Goal: Book appointment/travel/reservation

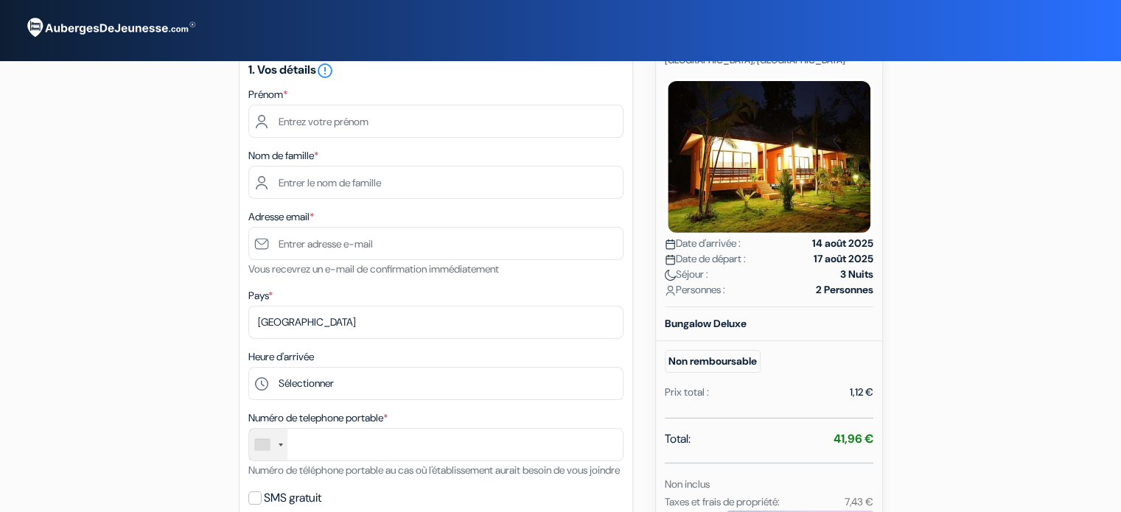
scroll to position [147, 0]
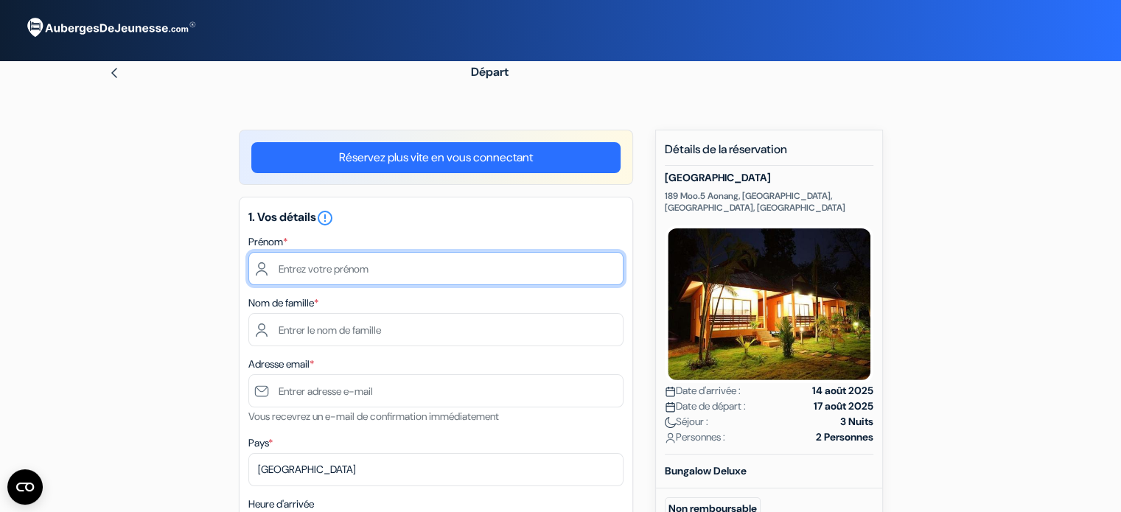
click at [377, 265] on input "text" at bounding box center [435, 268] width 375 height 33
type input "[PERSON_NAME]"
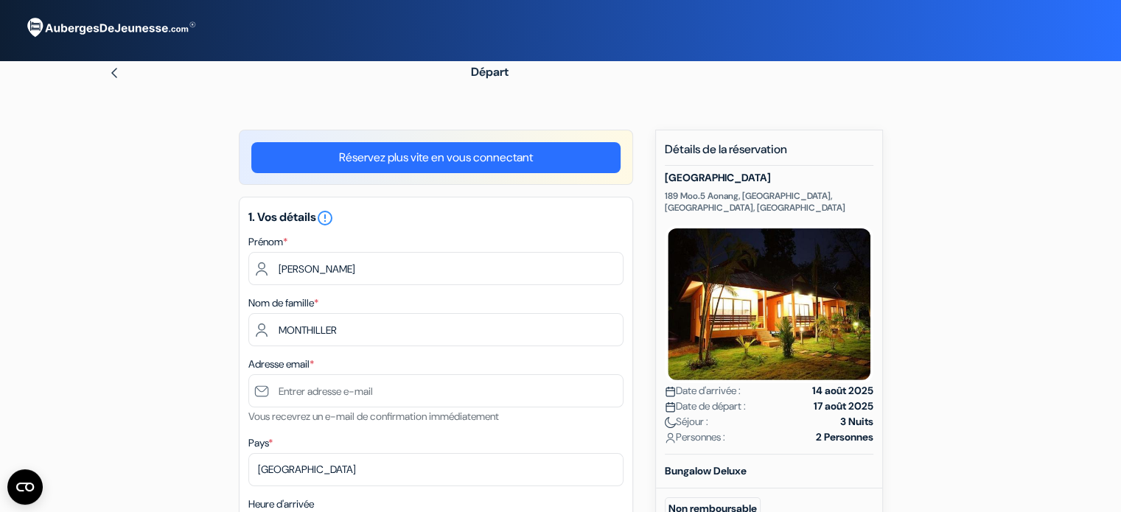
click at [462, 167] on link "Réservez plus vite en vous connectant" at bounding box center [435, 157] width 369 height 31
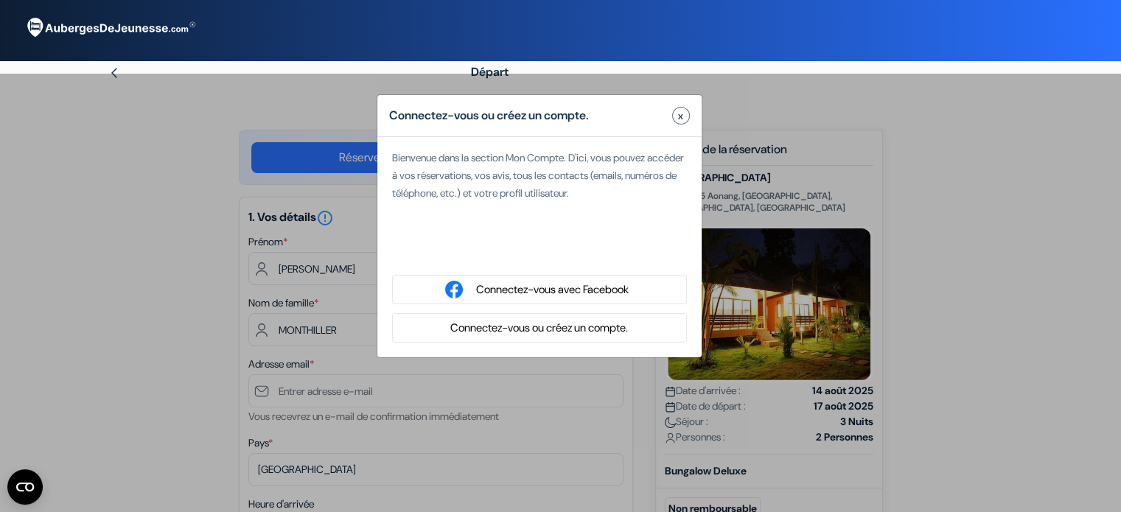
type input "Monthiller"
type input "[EMAIL_ADDRESS][DOMAIN_NAME]"
select select
type input "7 52 08 30 59"
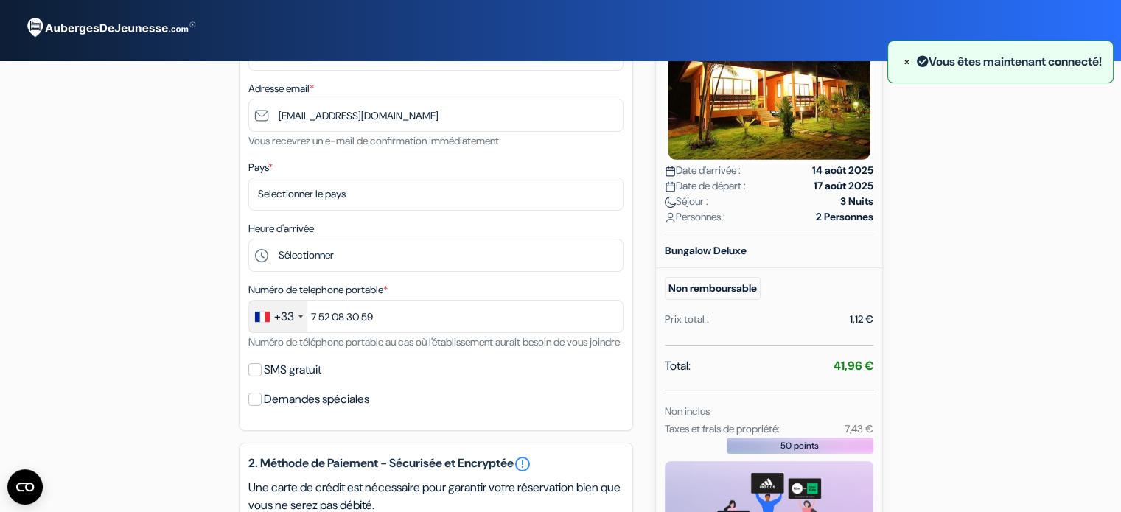
scroll to position [221, 0]
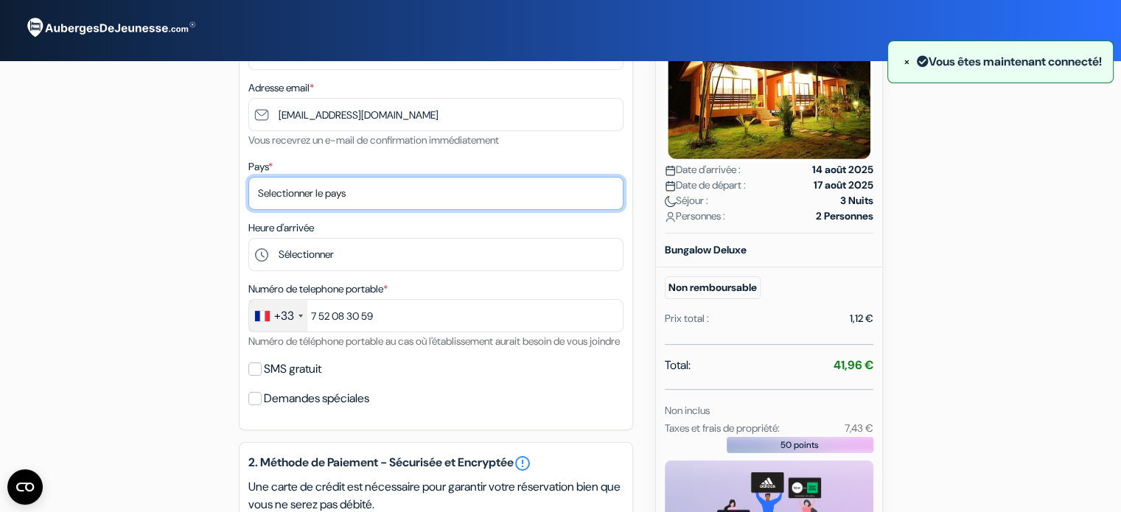
click at [335, 196] on select "Selectionner le pays Abkhazie Afghanistan Afrique du Sud Albanie Algérie Allema…" at bounding box center [435, 193] width 375 height 33
select select "fr"
click at [248, 178] on select "Selectionner le pays Abkhazie Afghanistan Afrique du Sud Albanie Algérie Allema…" at bounding box center [435, 193] width 375 height 33
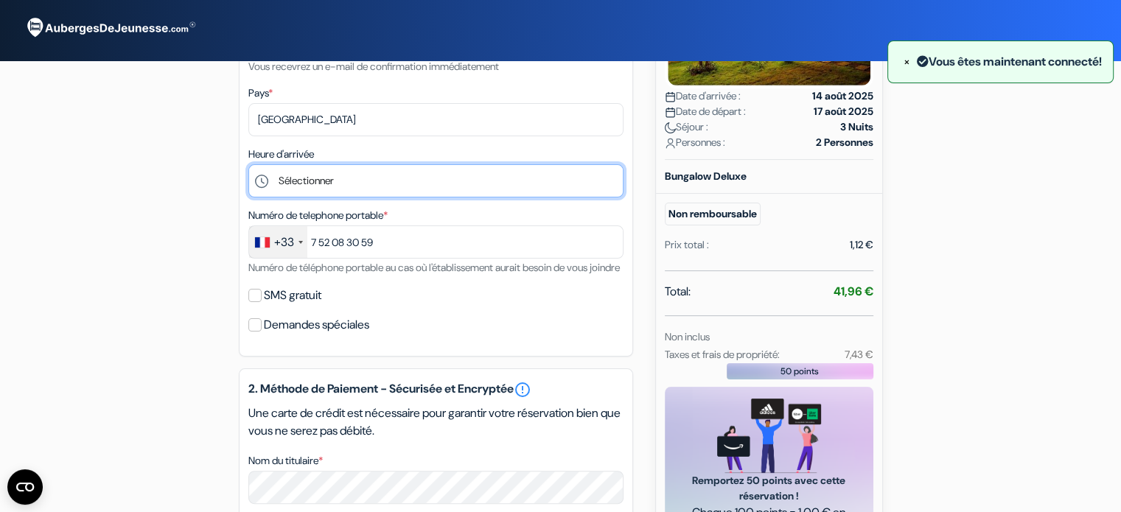
click at [321, 177] on select "Sélectionner 14:00 15:00 16:00 17:00 18:00 19:00 20:00 21:00 22:00" at bounding box center [435, 180] width 375 height 33
click at [342, 182] on select "Sélectionner 14:00 15:00 16:00 17:00 18:00 19:00 20:00 21:00 22:00" at bounding box center [435, 180] width 375 height 33
select select "15"
click at [248, 165] on select "Sélectionner 14:00 15:00 16:00 17:00 18:00 19:00 20:00 21:00 22:00" at bounding box center [435, 180] width 375 height 33
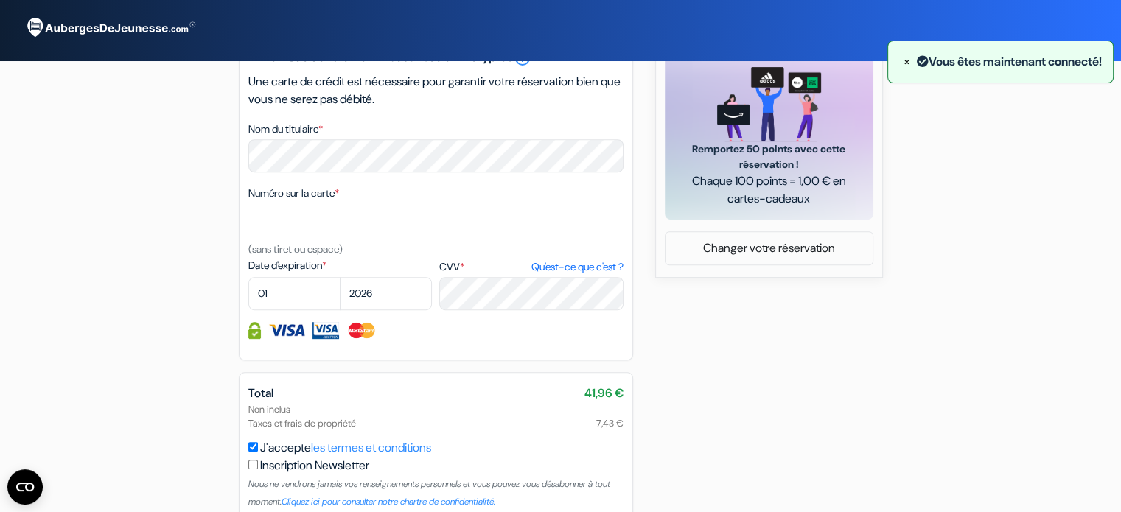
scroll to position [664, 0]
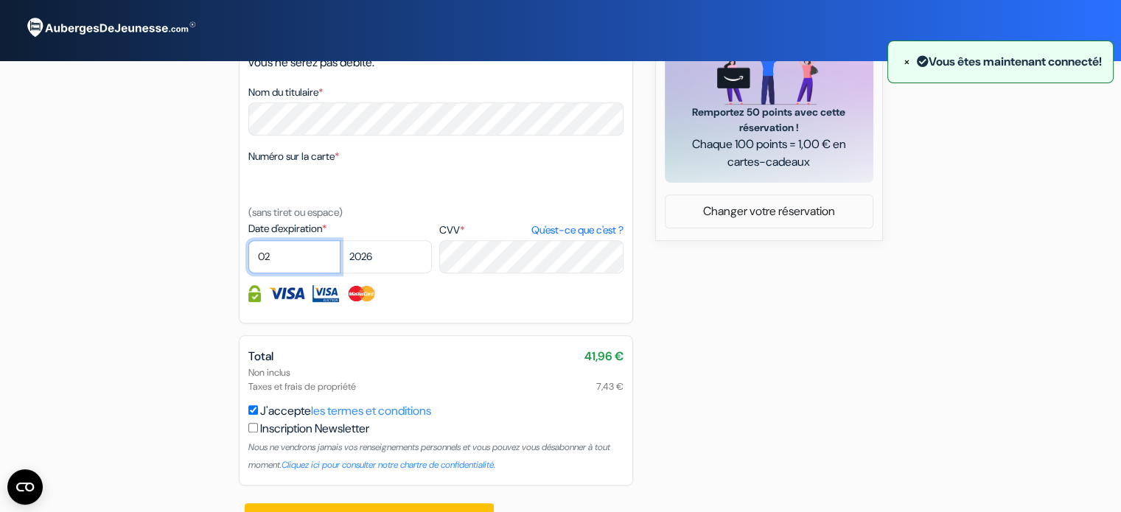
select select "06"
select select "2030"
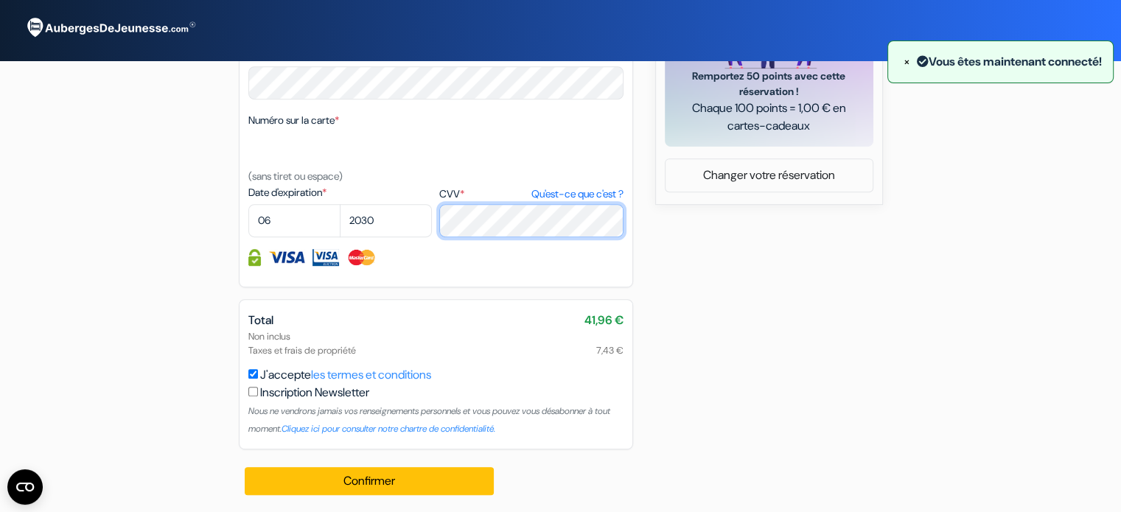
scroll to position [720, 0]
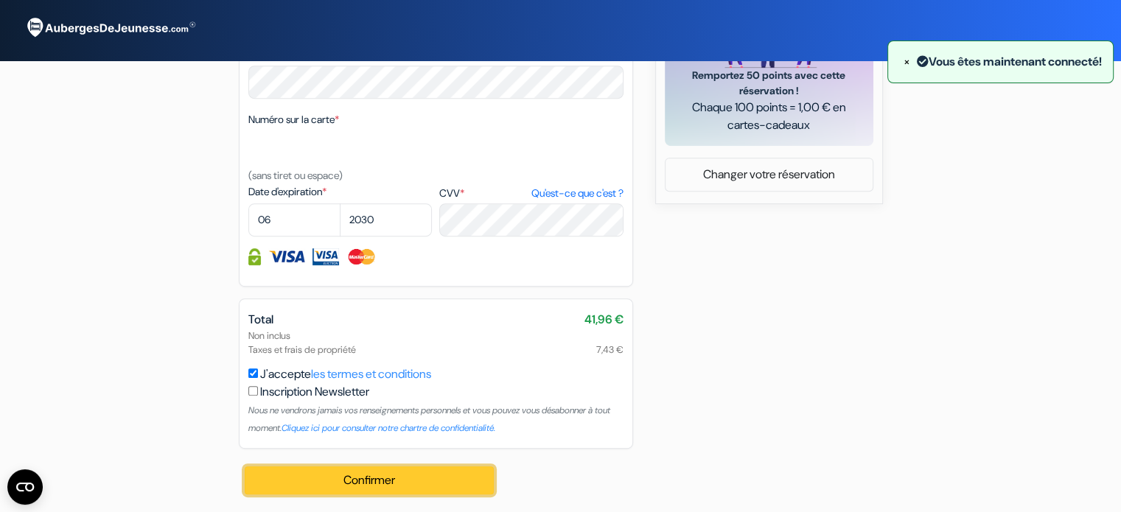
click at [441, 475] on button "Confirmer Loading..." at bounding box center [370, 481] width 250 height 28
click at [365, 473] on button "Confirmer Loading..." at bounding box center [370, 481] width 250 height 28
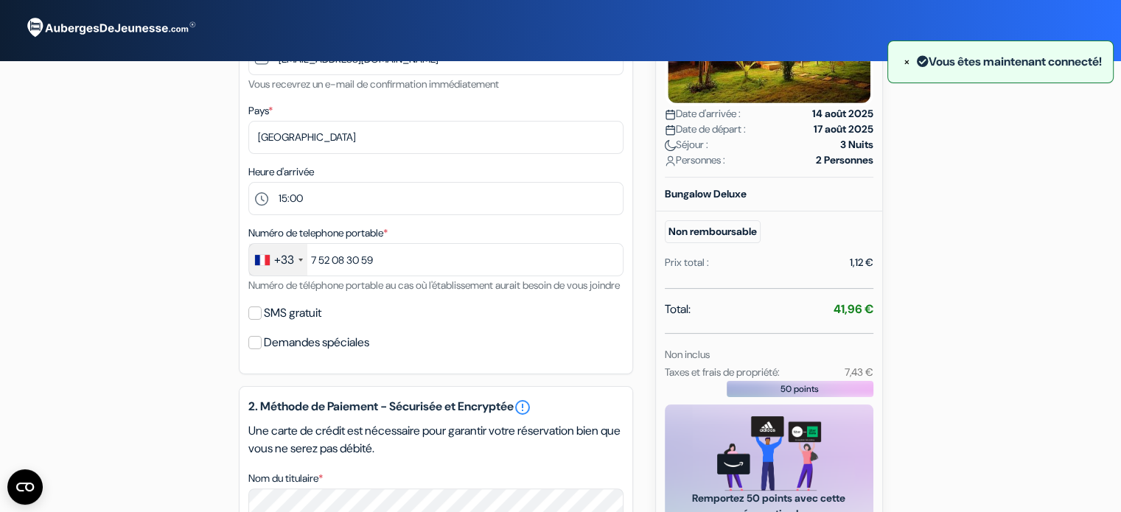
scroll to position [0, 0]
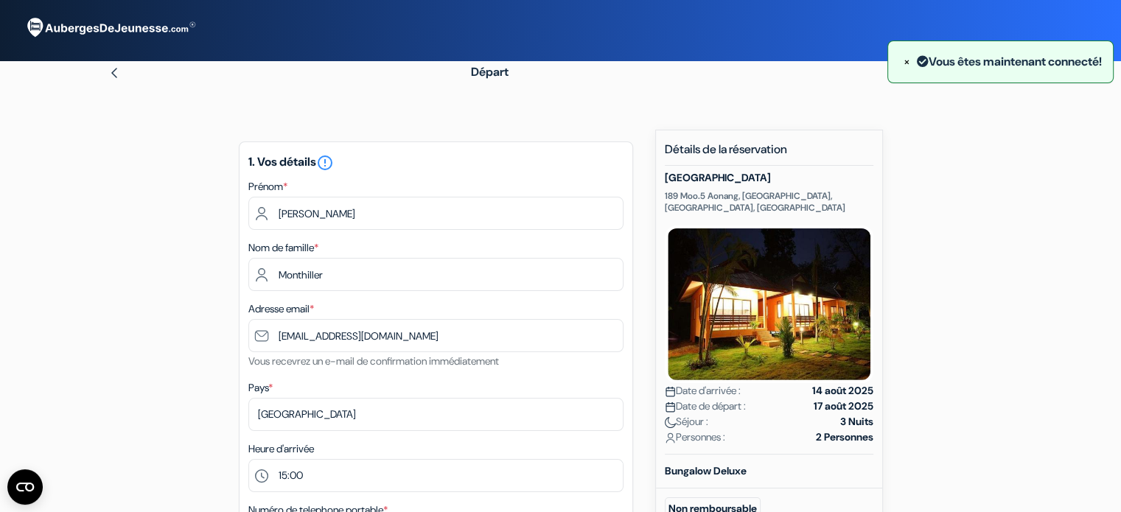
click at [431, 83] on div "Départ" at bounding box center [560, 72] width 973 height 41
click at [430, 83] on div "Départ" at bounding box center [560, 72] width 973 height 41
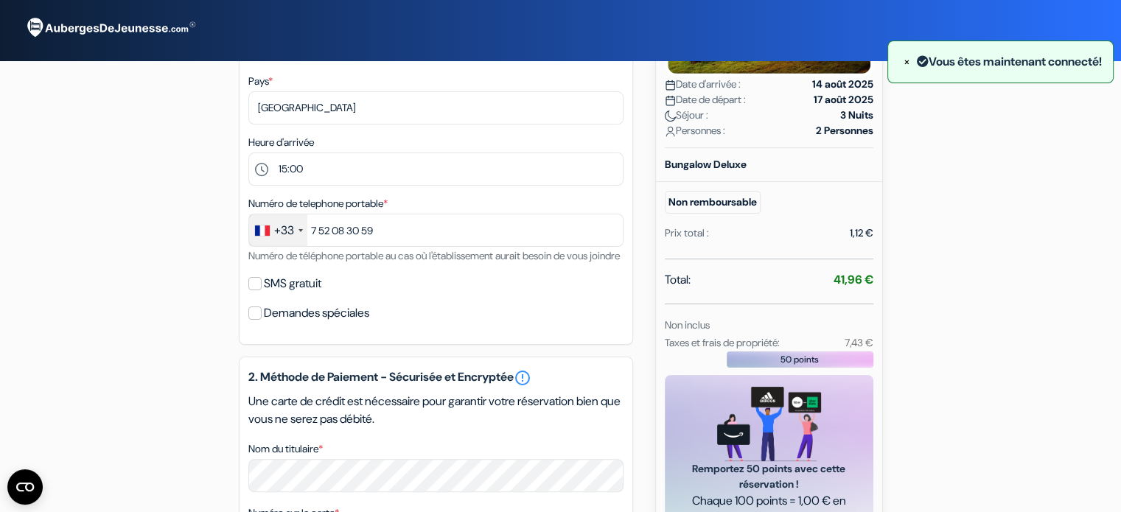
scroll to position [720, 0]
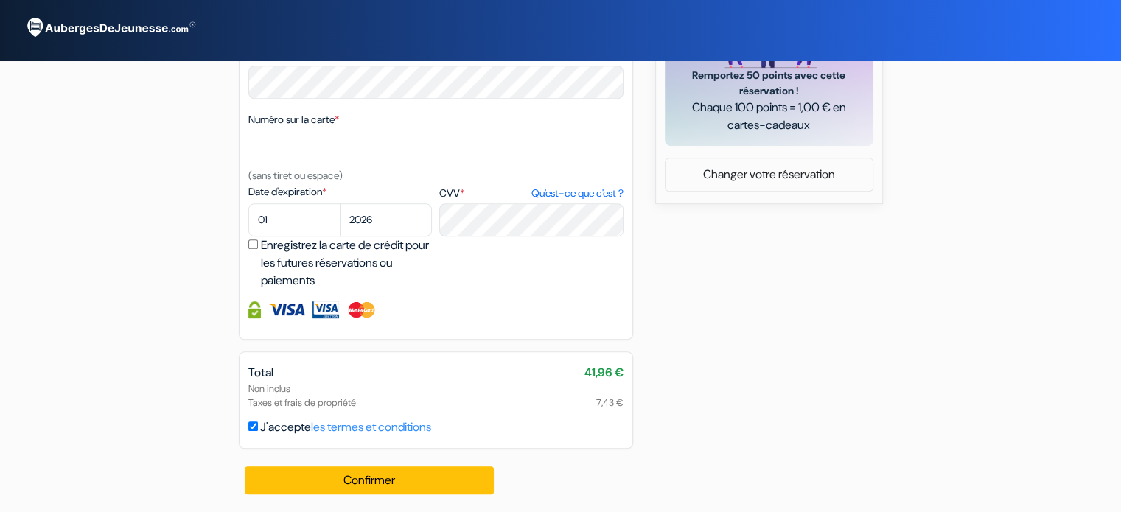
scroll to position [349, 0]
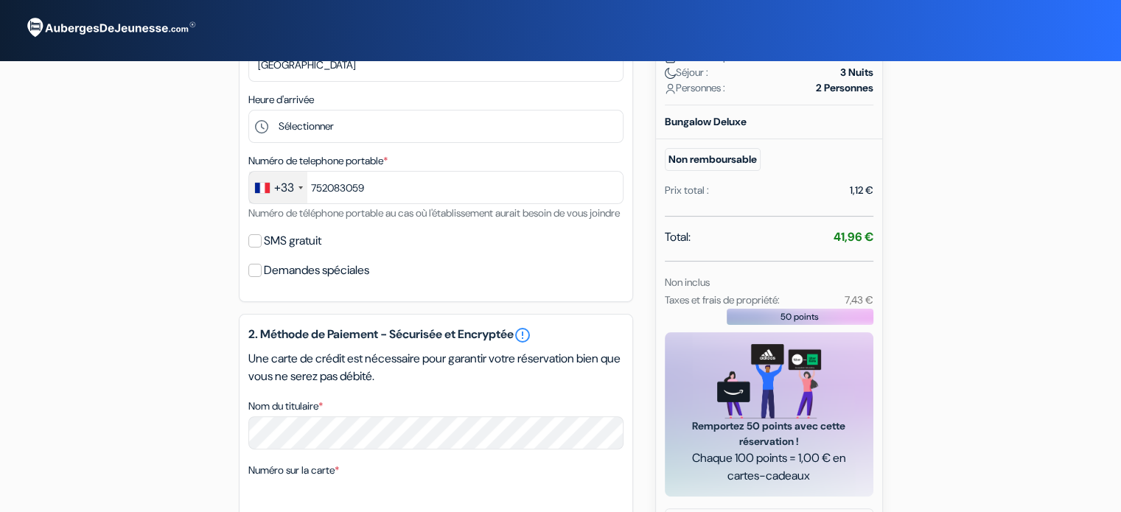
type input "7 52 08 30 59"
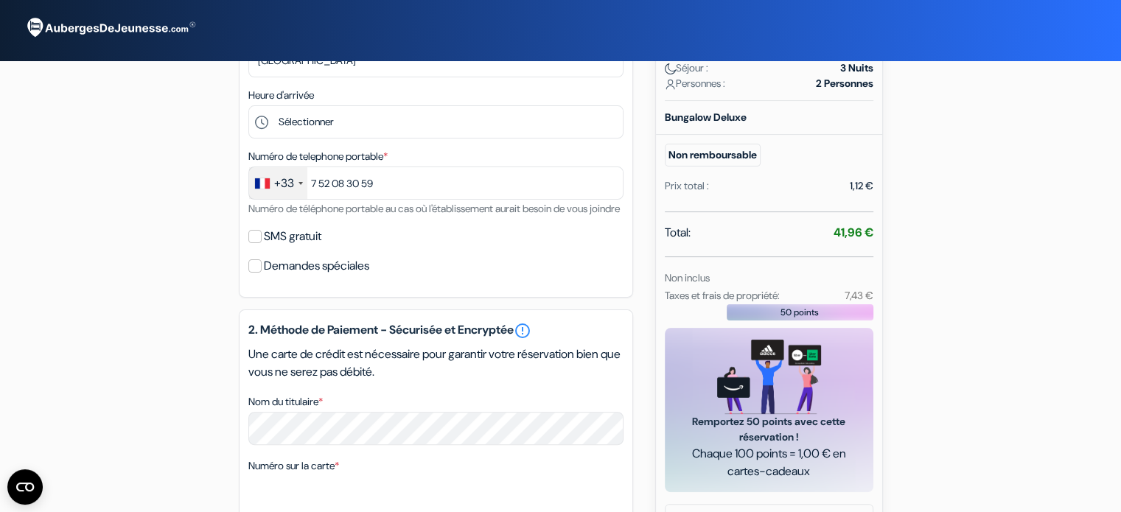
scroll to position [369, 0]
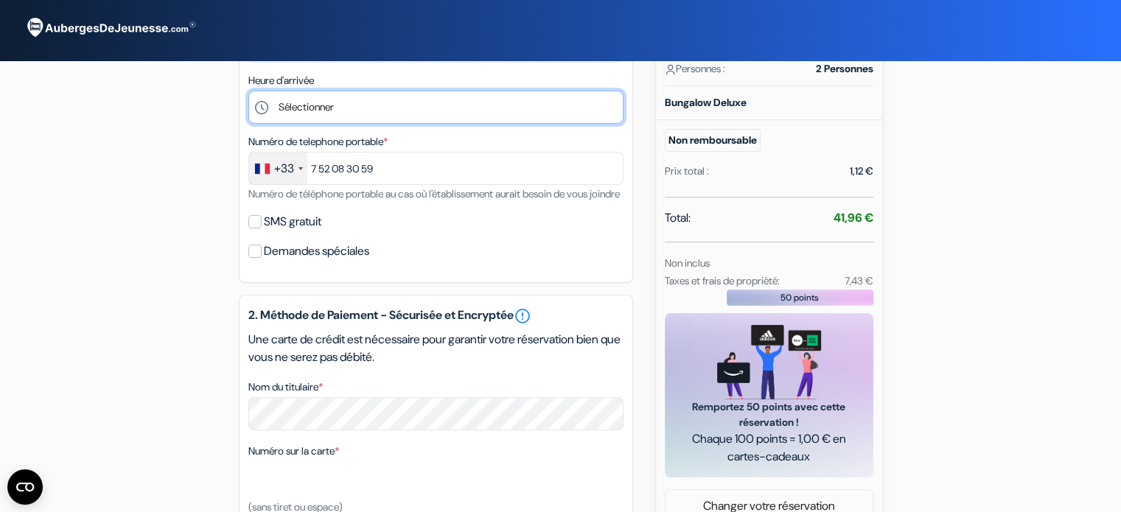
click at [344, 101] on select "Sélectionner 14:00 15:00 16:00 17:00 18:00 19:00 20:00 21:00 22:00" at bounding box center [435, 107] width 375 height 33
select select "15"
click at [248, 91] on select "Sélectionner 14:00 15:00 16:00 17:00 18:00 19:00 20:00 21:00 22:00" at bounding box center [435, 107] width 375 height 33
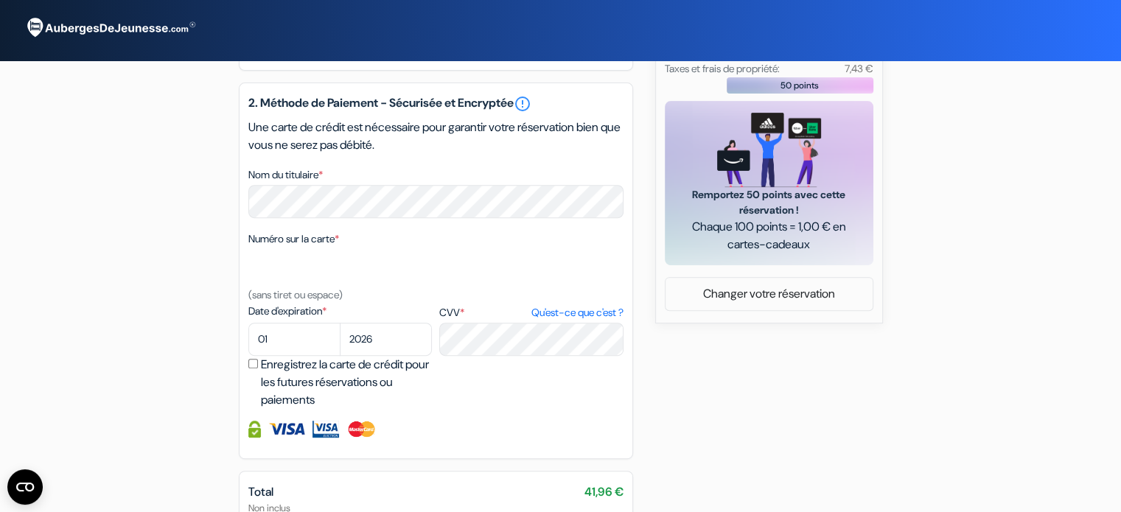
scroll to position [590, 0]
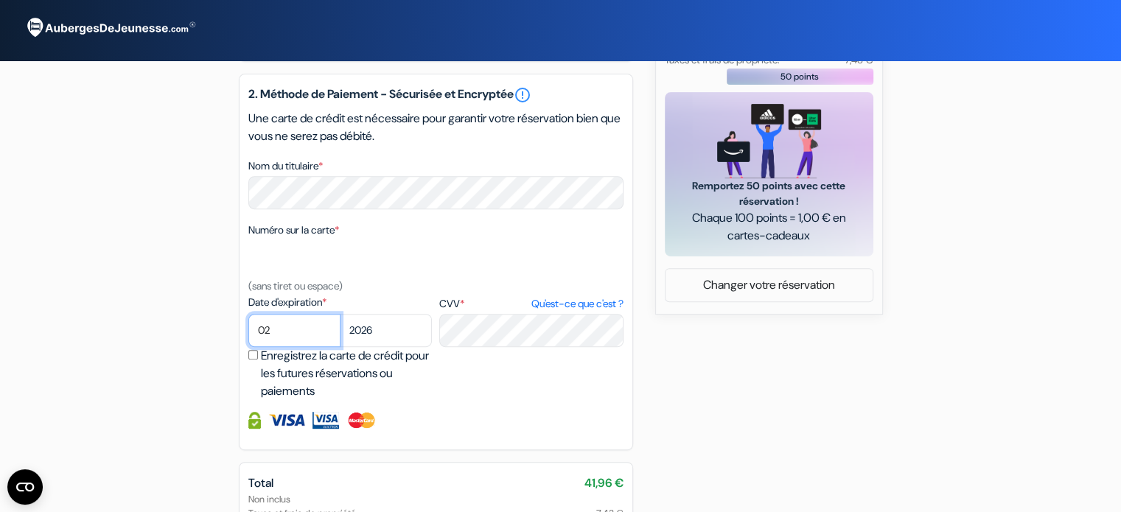
select select "06"
select select "2030"
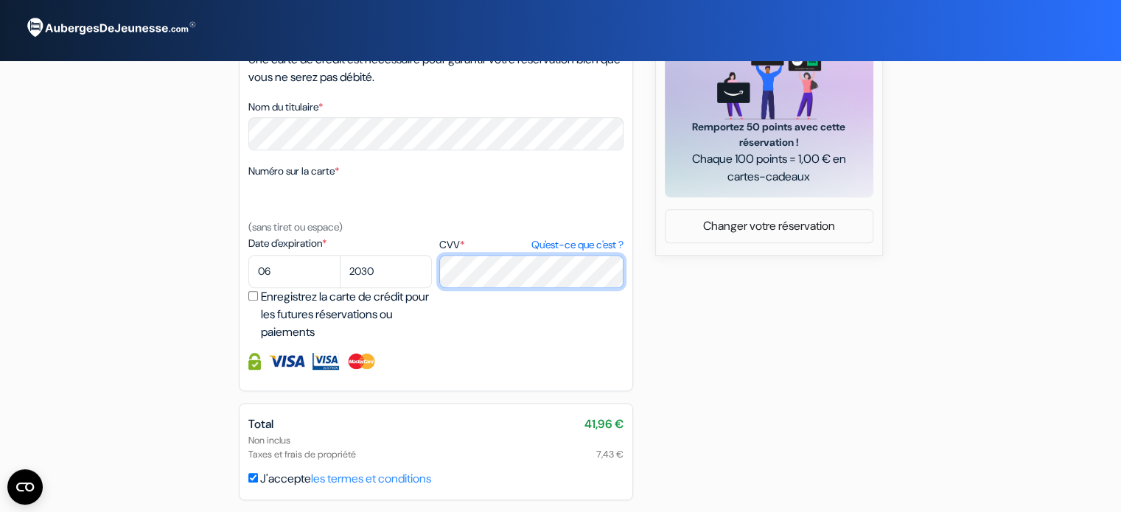
scroll to position [720, 0]
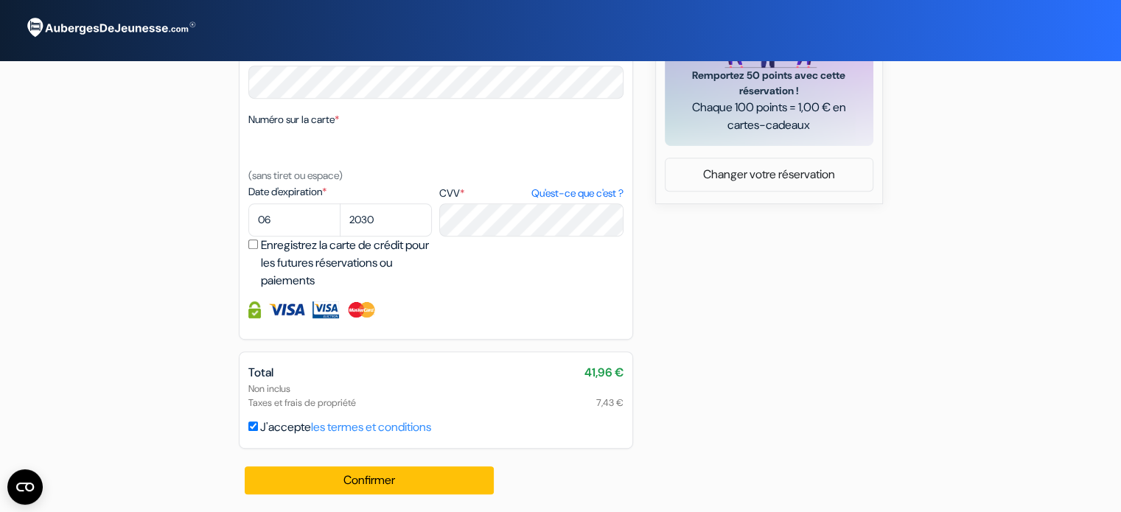
click at [285, 250] on label "Enregistrez la carte de crédit pour les futures réservations ou paiements" at bounding box center [348, 263] width 175 height 53
click at [258, 249] on input "Enregistrez la carte de crédit pour les futures réservations ou paiements" at bounding box center [253, 245] width 10 height 10
checkbox input "true"
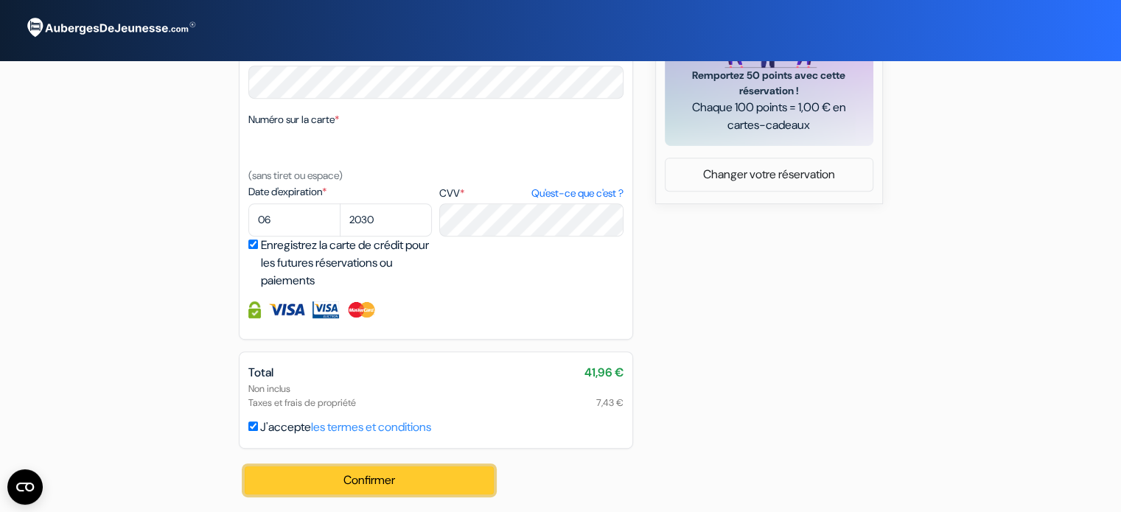
click at [341, 481] on button "Confirmer Loading..." at bounding box center [370, 481] width 250 height 28
click at [351, 486] on button "Confirmer Loading..." at bounding box center [370, 481] width 250 height 28
click at [370, 477] on button "Confirmer Loading..." at bounding box center [370, 481] width 250 height 28
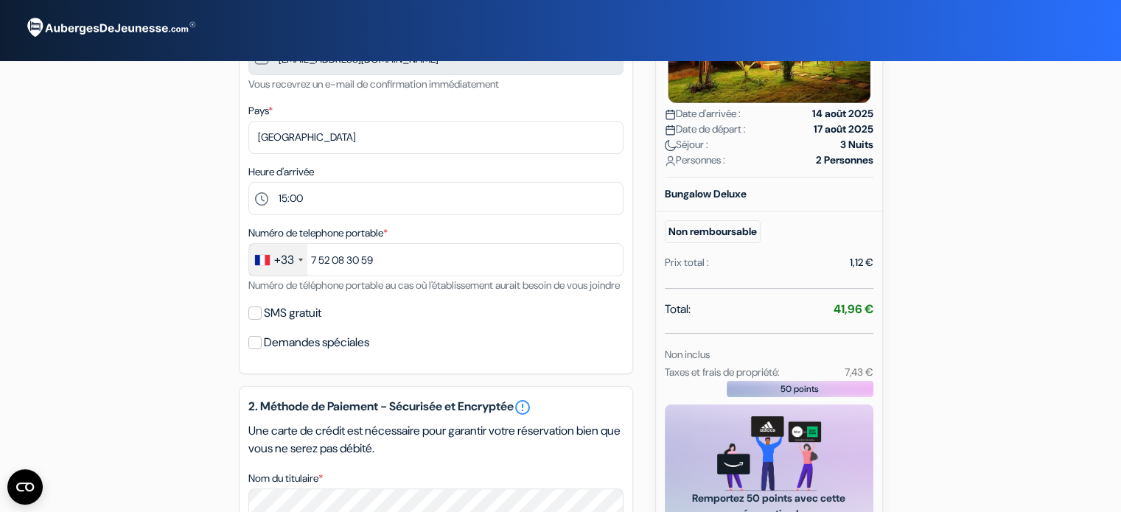
scroll to position [0, 0]
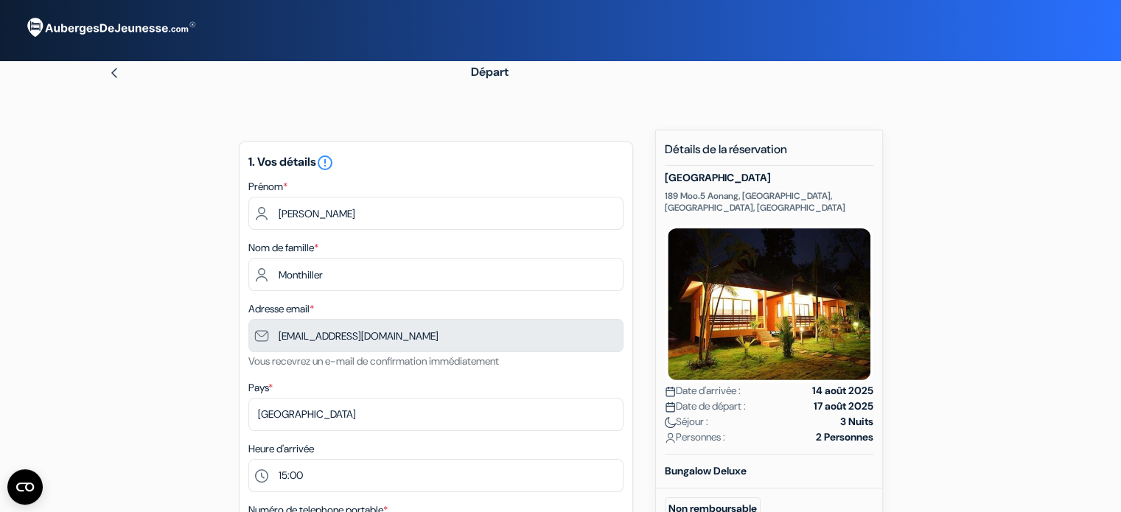
click at [112, 69] on img at bounding box center [114, 73] width 12 height 12
type input "7 52 08 30 59"
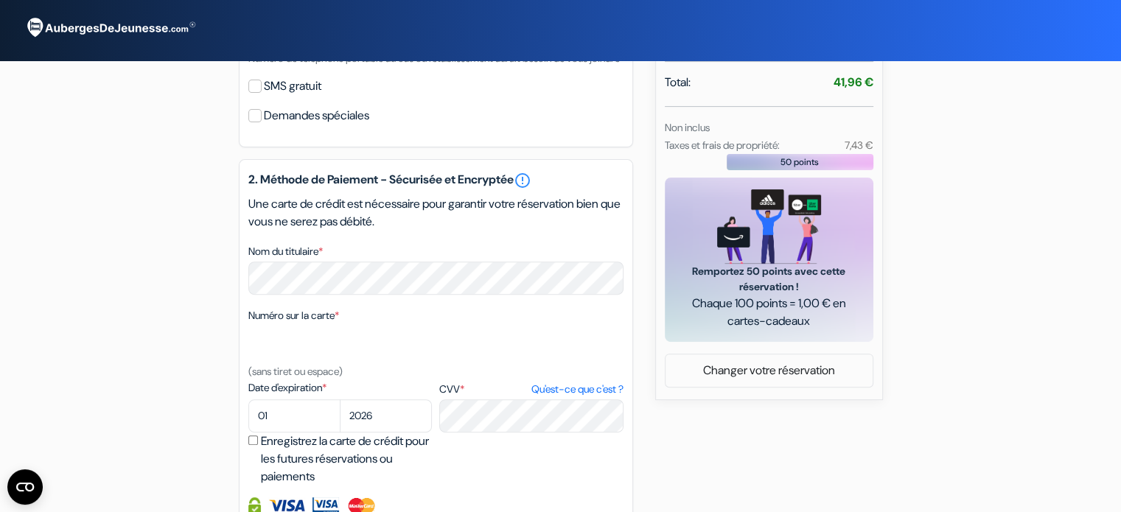
scroll to position [590, 0]
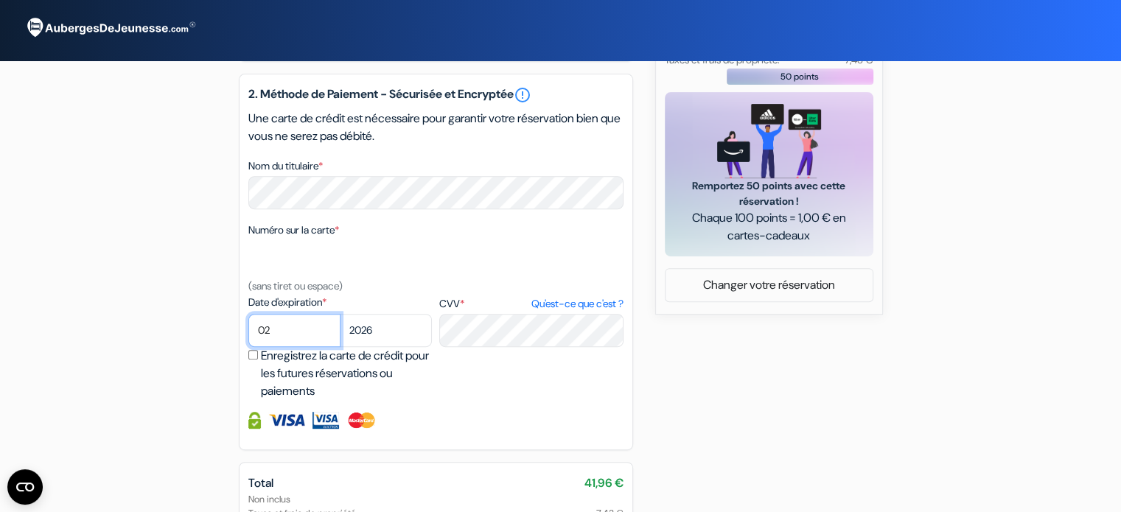
click at [261, 347] on select "01 02 03 04 05 06 07 08 09 10 11 12" at bounding box center [294, 330] width 92 height 33
select select "06"
click at [248, 334] on select "01 02 03 04 05 06 07 08 09 10 11 12" at bounding box center [294, 330] width 92 height 33
click at [380, 347] on select "2025 2026 2027 2028 2029 2030 2031 2032 2033 2034 2035 2036 2037 2038 2039 2040…" at bounding box center [386, 330] width 92 height 33
select select "2030"
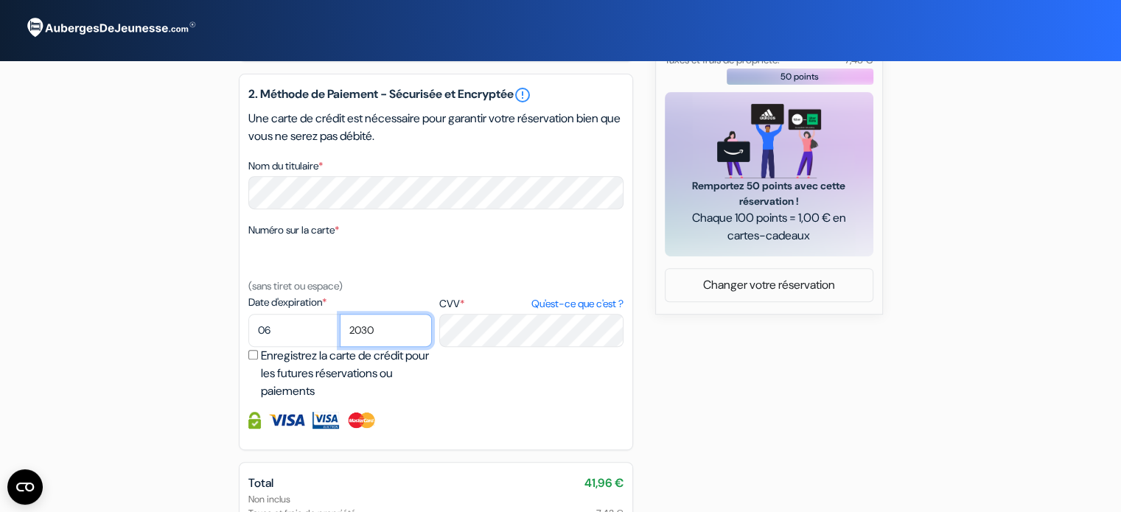
click at [340, 334] on select "2025 2026 2027 2028 2029 2030 2031 2032 2033 2034 2035 2036 2037 2038 2039 2040…" at bounding box center [386, 330] width 92 height 33
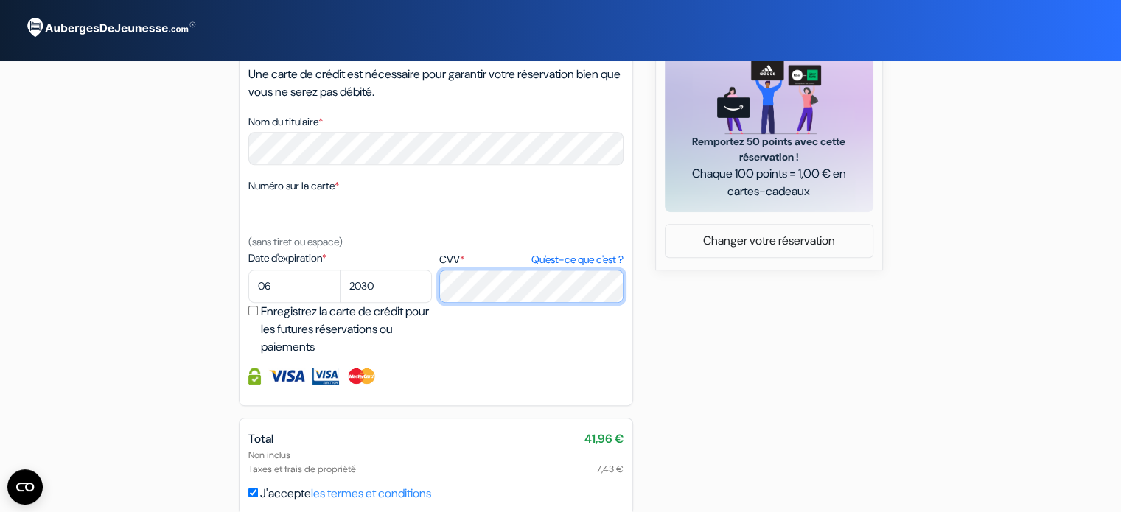
scroll to position [720, 0]
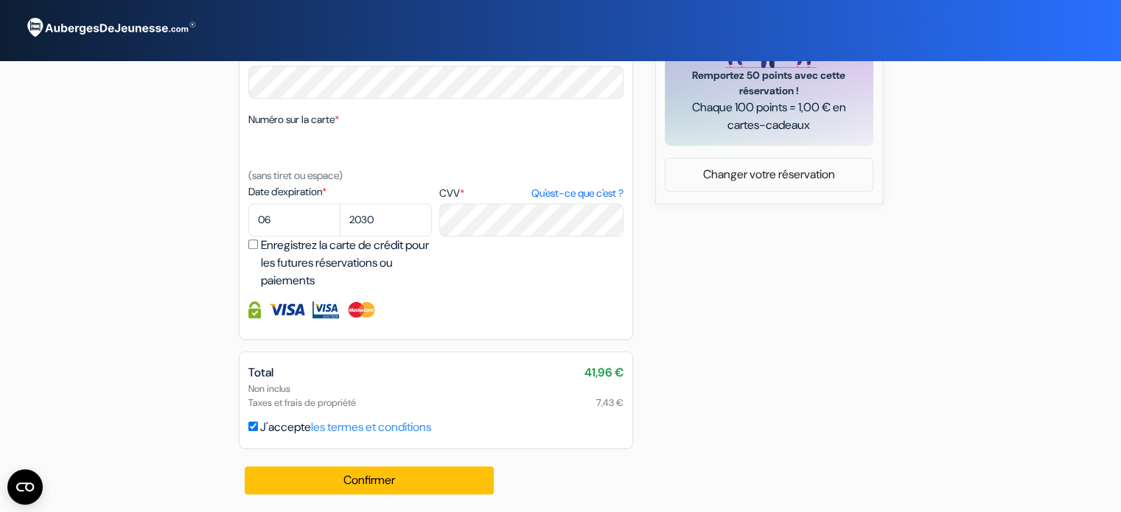
click at [257, 246] on div "Enregistrez la carte de crédit pour les futures réservations ou paiements" at bounding box center [342, 263] width 188 height 53
click at [305, 247] on label "Enregistrez la carte de crédit pour les futures réservations ou paiements" at bounding box center [348, 263] width 175 height 53
click at [258, 247] on input "Enregistrez la carte de crédit pour les futures réservations ou paiements" at bounding box center [253, 245] width 10 height 10
checkbox input "true"
click at [281, 430] on label "J'accepte les termes et conditions" at bounding box center [345, 428] width 171 height 18
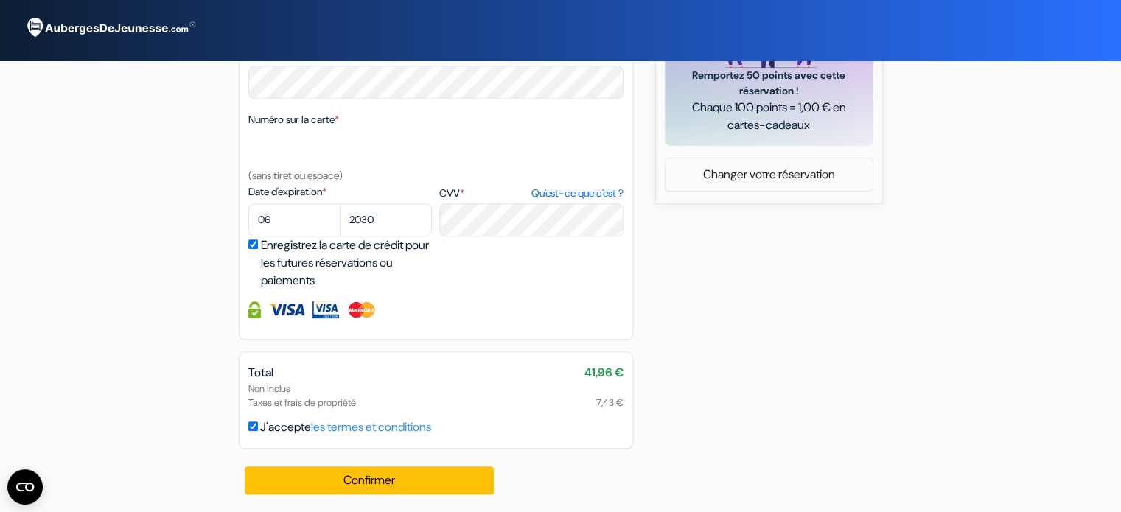
click at [258, 430] on input "J'accepte les termes et conditions" at bounding box center [253, 427] width 10 height 10
click at [262, 430] on label "J'accepte les termes et conditions" at bounding box center [345, 428] width 171 height 18
click at [258, 430] on input "J'accepte les termes et conditions" at bounding box center [253, 427] width 10 height 10
checkbox input "true"
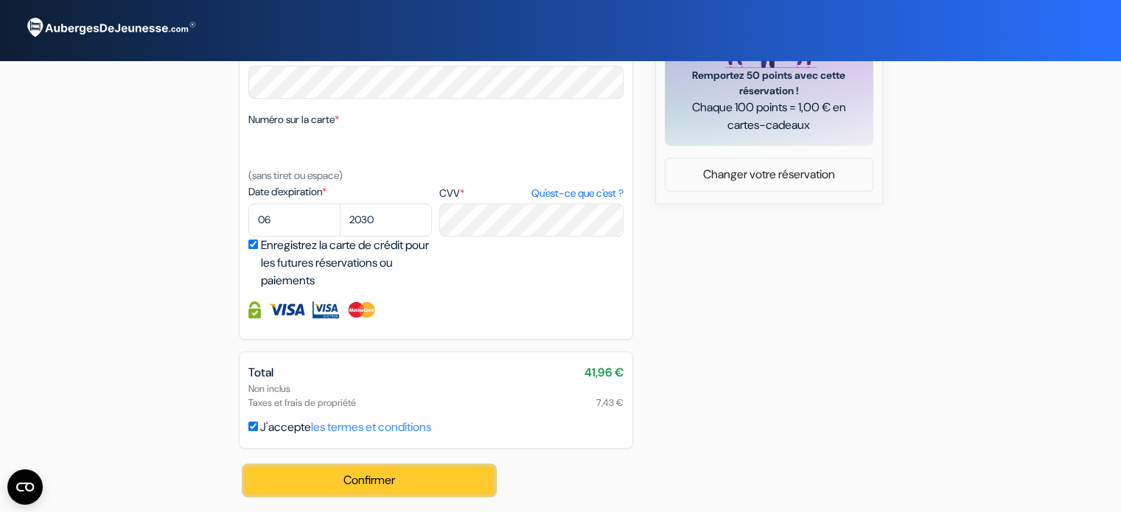
click at [310, 484] on button "Confirmer Loading..." at bounding box center [370, 481] width 250 height 28
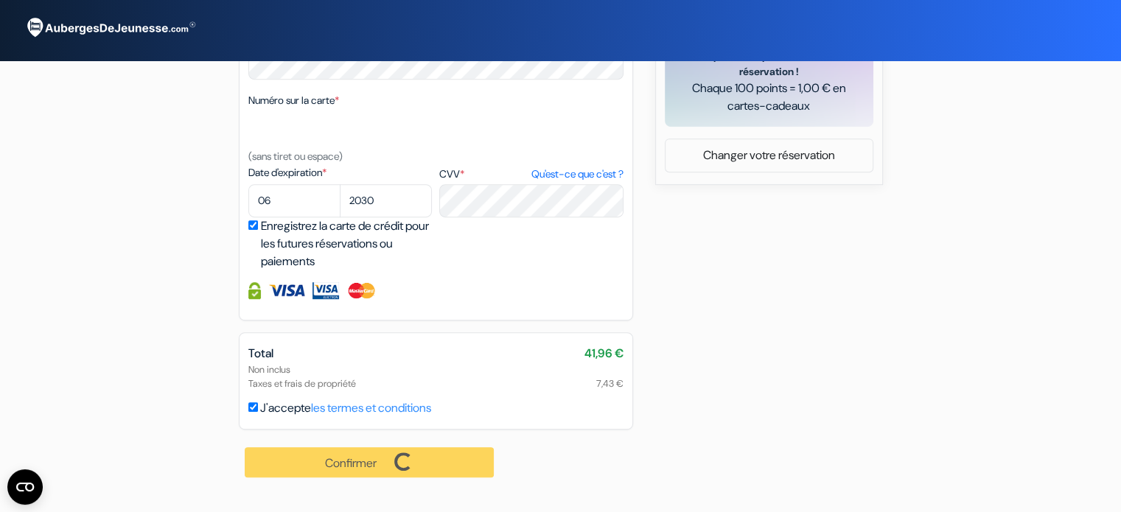
click at [350, 478] on div "Confirmer Loading... Traitement de la demande..." at bounding box center [370, 463] width 263 height 66
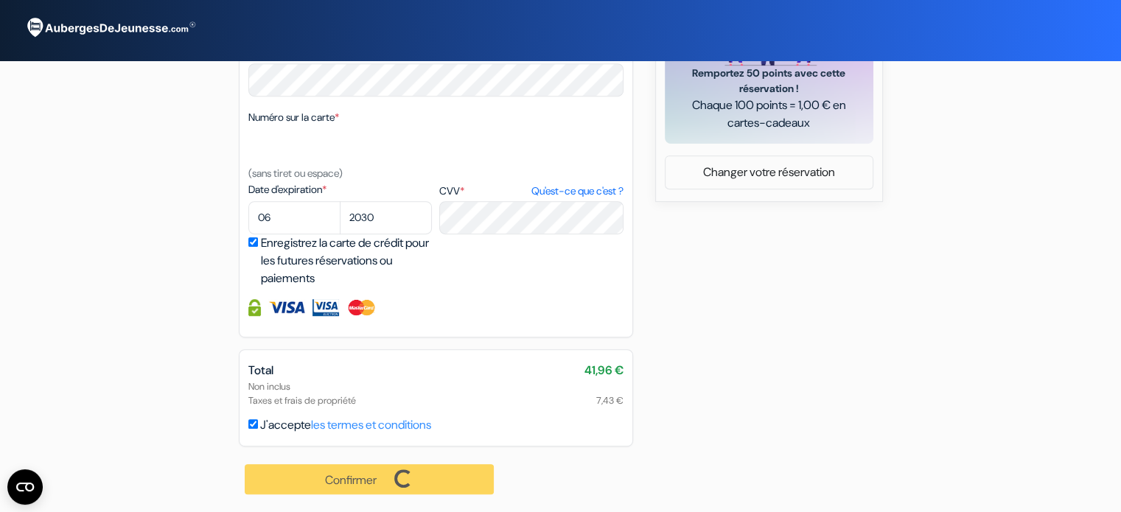
click at [353, 483] on div "Confirmer Loading... Traitement de la demande..." at bounding box center [370, 480] width 263 height 66
click at [519, 293] on div "2. Méthode de Paiement - Sécurisée et Encryptée error_outline Une carte de créd…" at bounding box center [436, 149] width 394 height 377
click at [484, 290] on div "2. Méthode de Paiement - Sécurisée et Encryptée error_outline Une carte de créd…" at bounding box center [436, 149] width 394 height 377
click at [312, 478] on div "Confirmer Loading... Traitement de la demande..." at bounding box center [370, 480] width 263 height 66
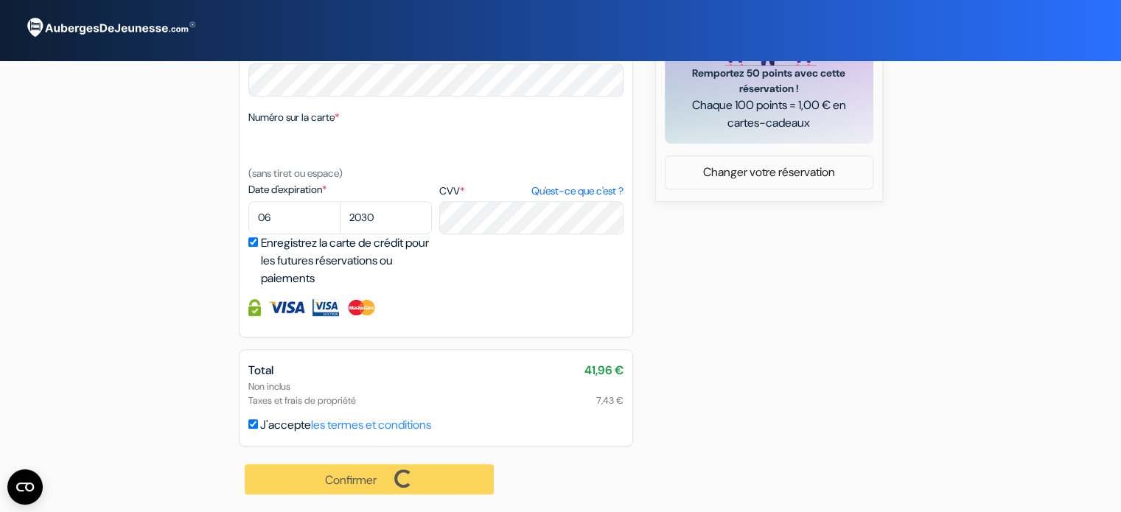
click at [312, 478] on div "Confirmer Loading... Traitement de la demande..." at bounding box center [370, 480] width 263 height 66
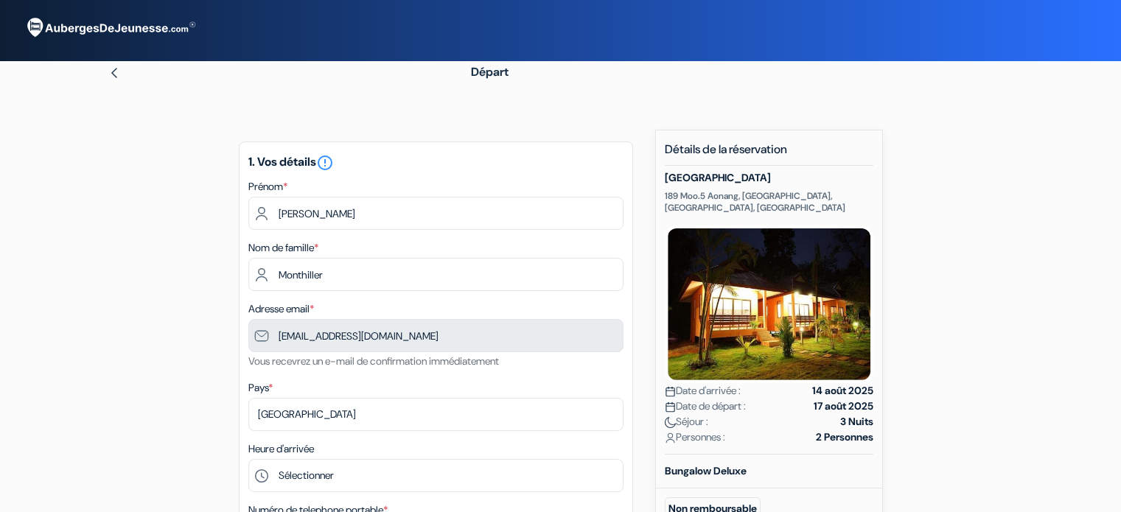
scroll to position [718, 0]
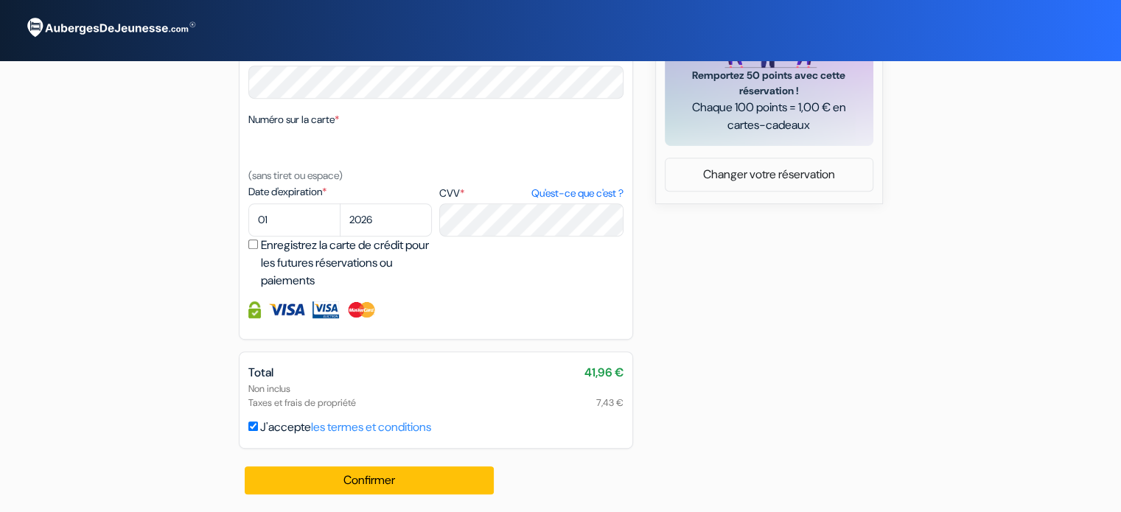
type input "7 52 08 30 59"
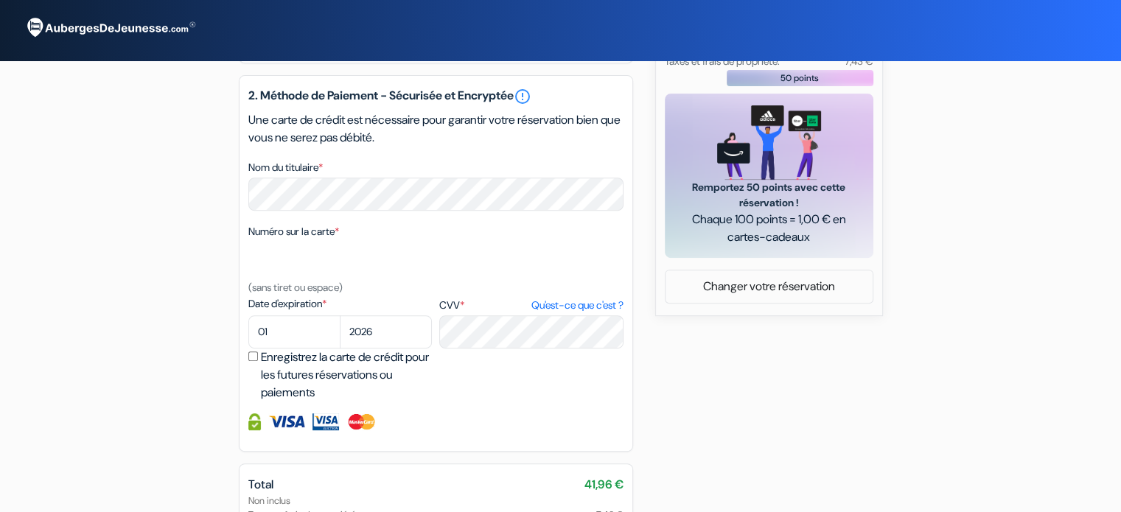
scroll to position [497, 0]
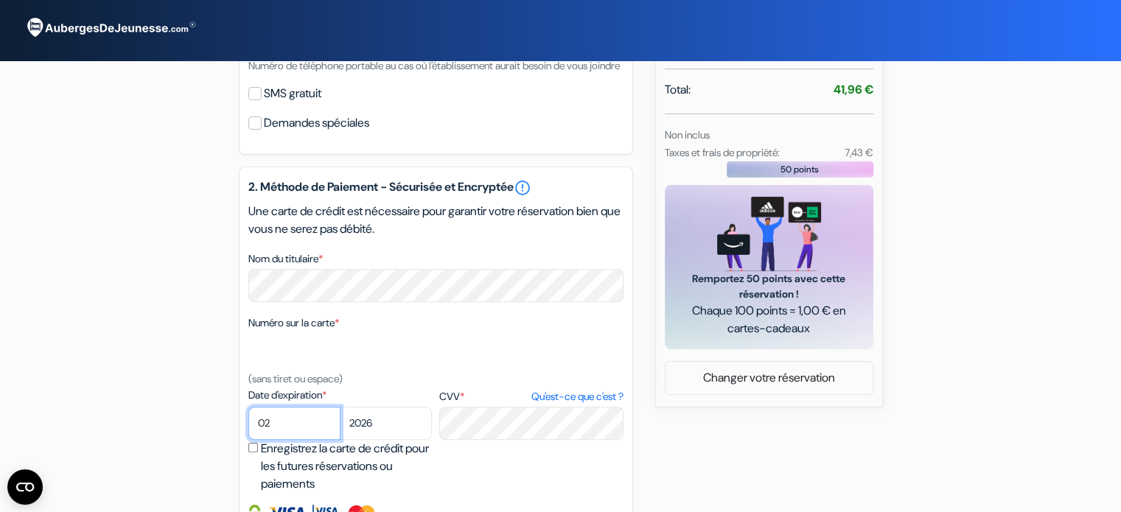
select select "06"
select select "2030"
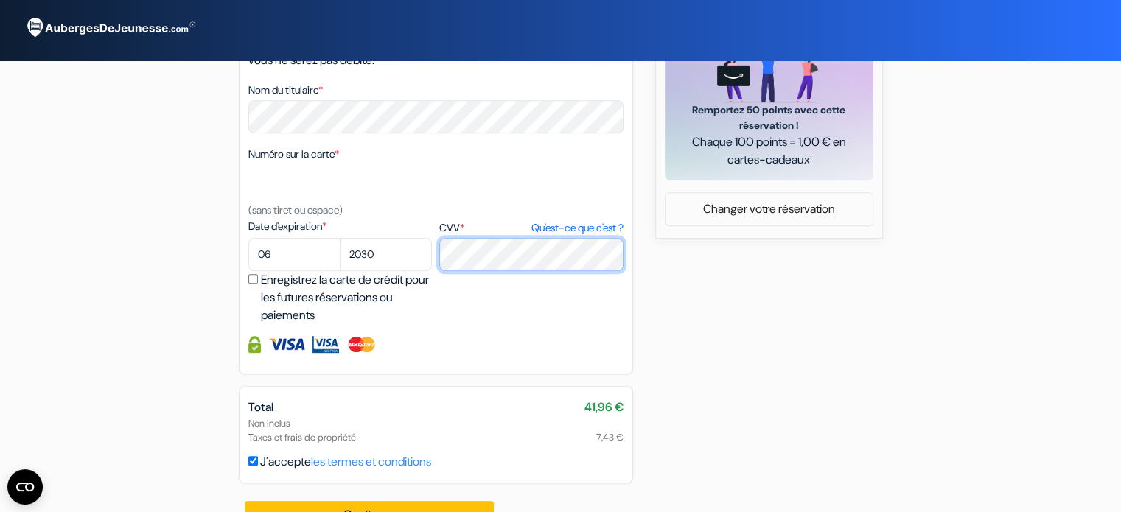
scroll to position [718, 0]
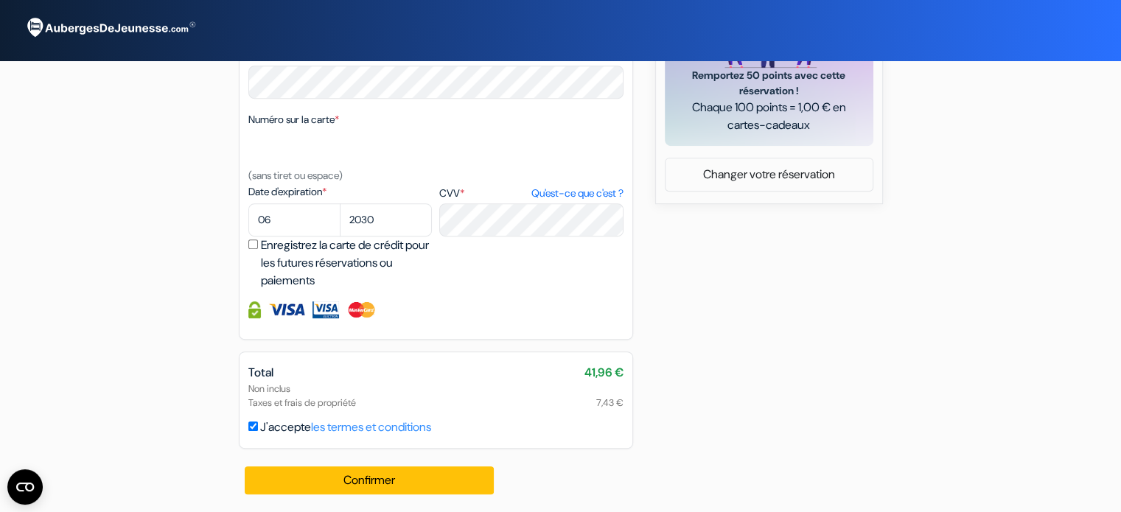
click at [333, 259] on label "Enregistrez la carte de crédit pour les futures réservations ou paiements" at bounding box center [348, 263] width 175 height 53
click at [258, 249] on input "Enregistrez la carte de crédit pour les futures réservations ou paiements" at bounding box center [253, 245] width 10 height 10
checkbox input "true"
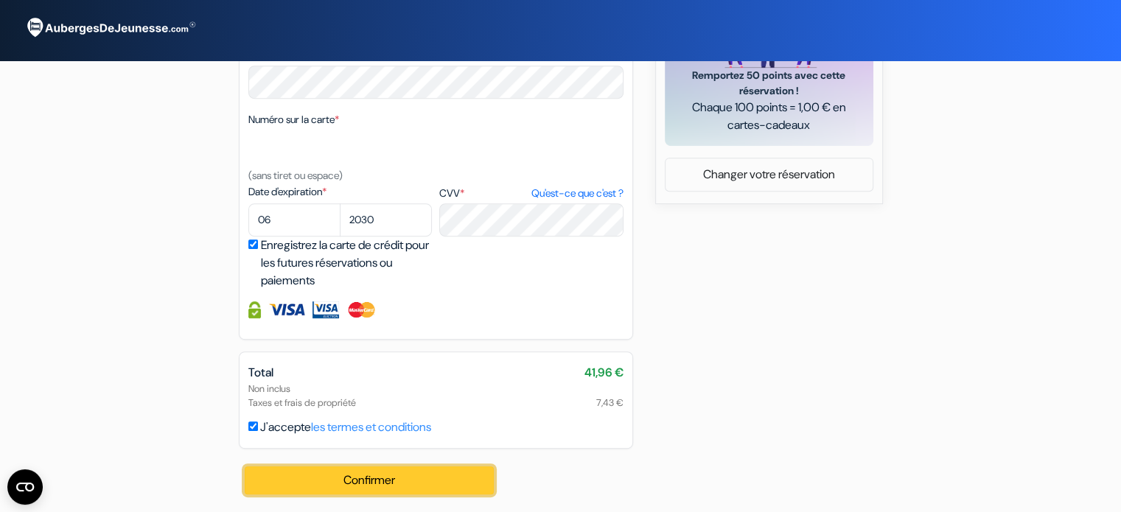
click at [352, 483] on button "Confirmer Loading..." at bounding box center [370, 481] width 250 height 28
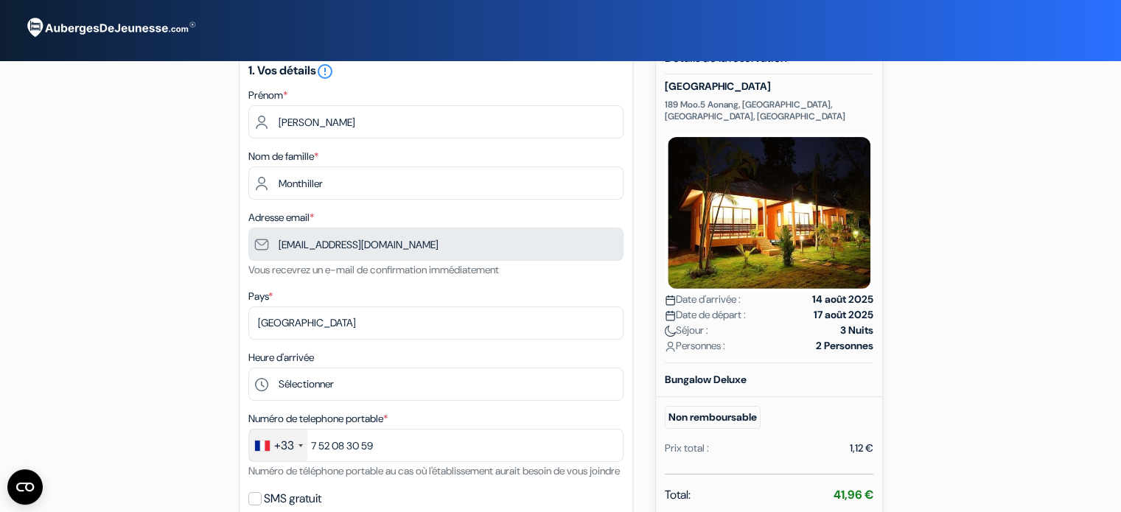
scroll to position [0, 0]
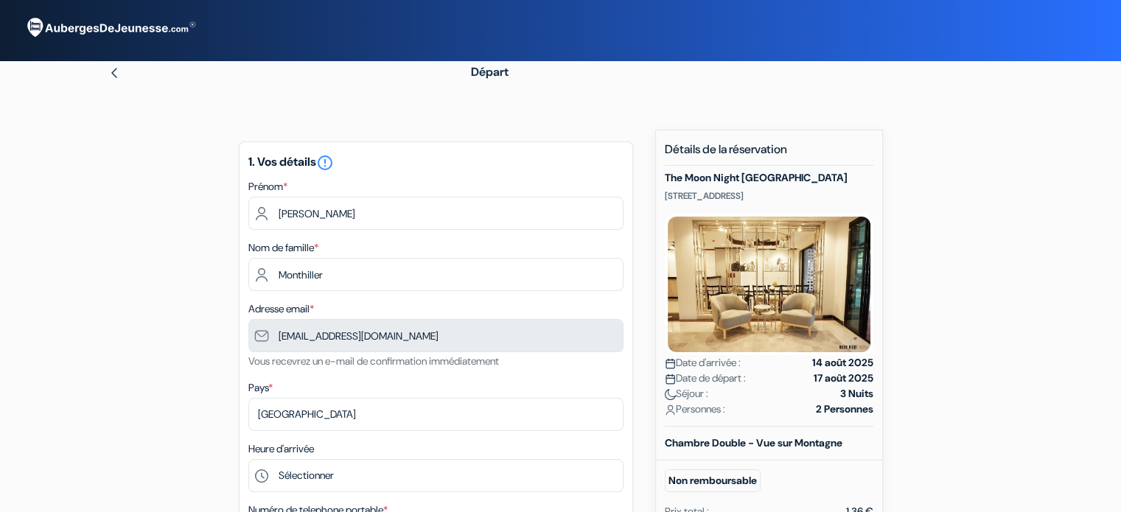
type input "7 52 08 30 59"
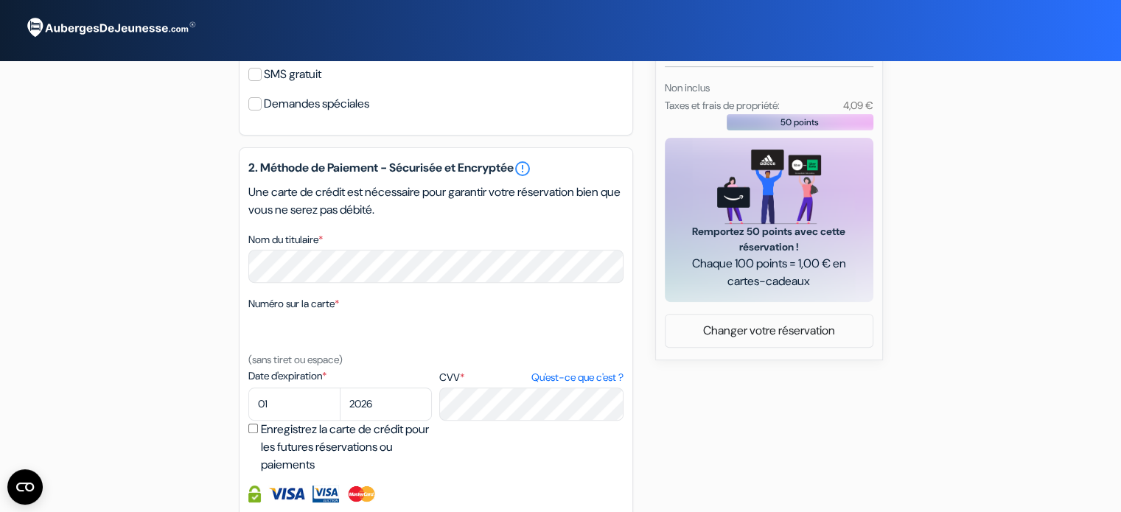
scroll to position [590, 0]
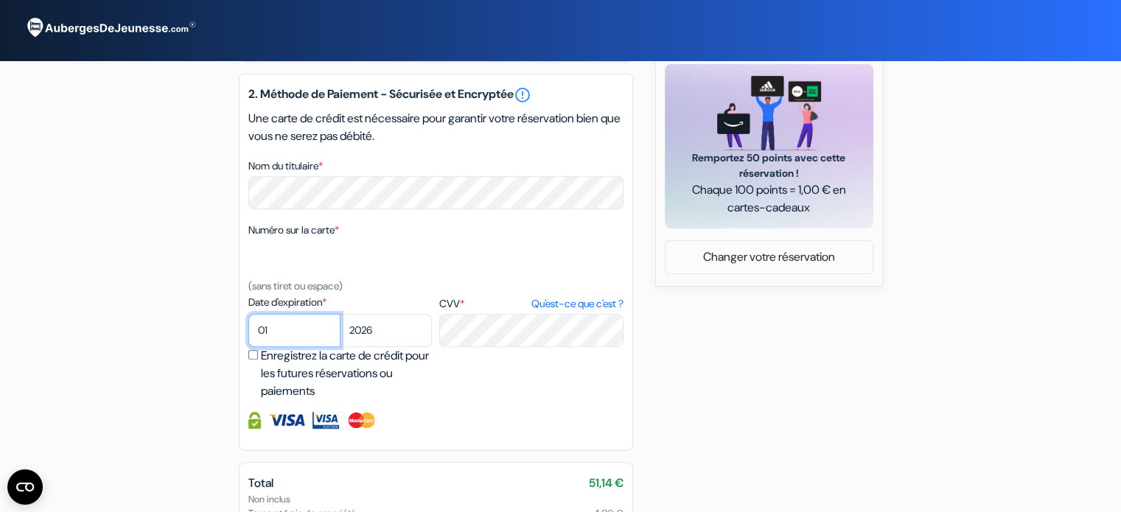
click at [277, 347] on select "01 02 03 04 05 06 07 08 09 10 11 12" at bounding box center [294, 330] width 92 height 33
select select "06"
click at [248, 334] on select "01 02 03 04 05 06 07 08 09 10 11 12" at bounding box center [294, 330] width 92 height 33
drag, startPoint x: 386, startPoint y: 350, endPoint x: 381, endPoint y: 335, distance: 15.6
click at [386, 347] on select "2025 2026 2027 2028 2029 2030 2031 2032 2033 2034 2035 2036 2037 2038 2039 2040…" at bounding box center [386, 330] width 92 height 33
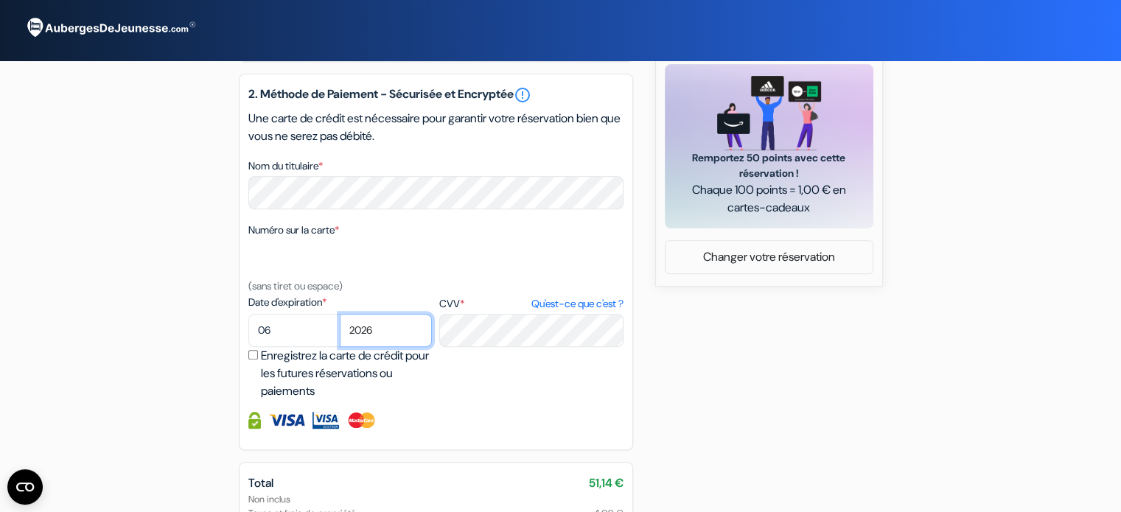
select select "2030"
click at [340, 334] on select "2025 2026 2027 2028 2029 2030 2031 2032 2033 2034 2035 2036 2037 2038 2039 2040…" at bounding box center [386, 330] width 92 height 33
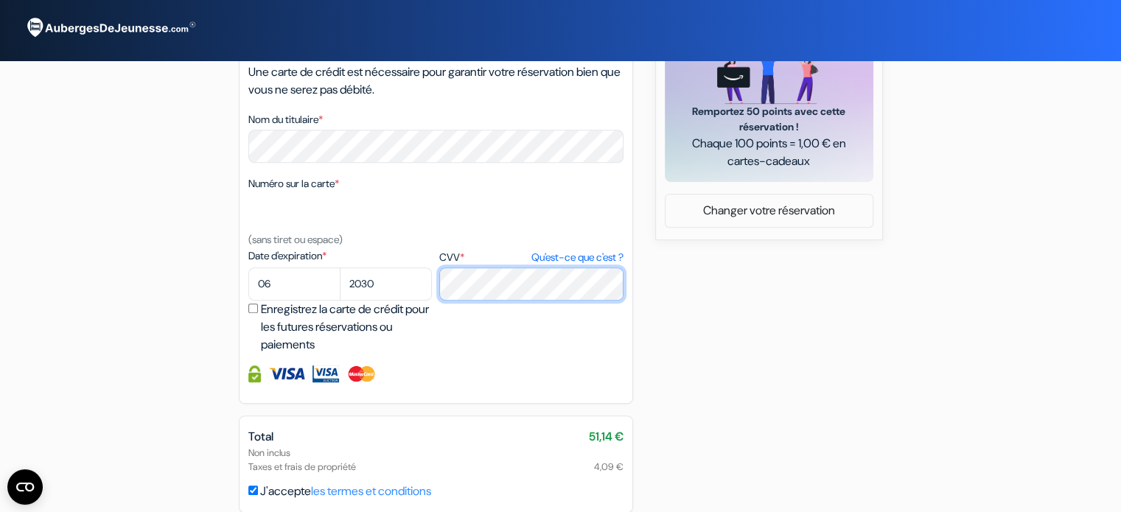
scroll to position [720, 0]
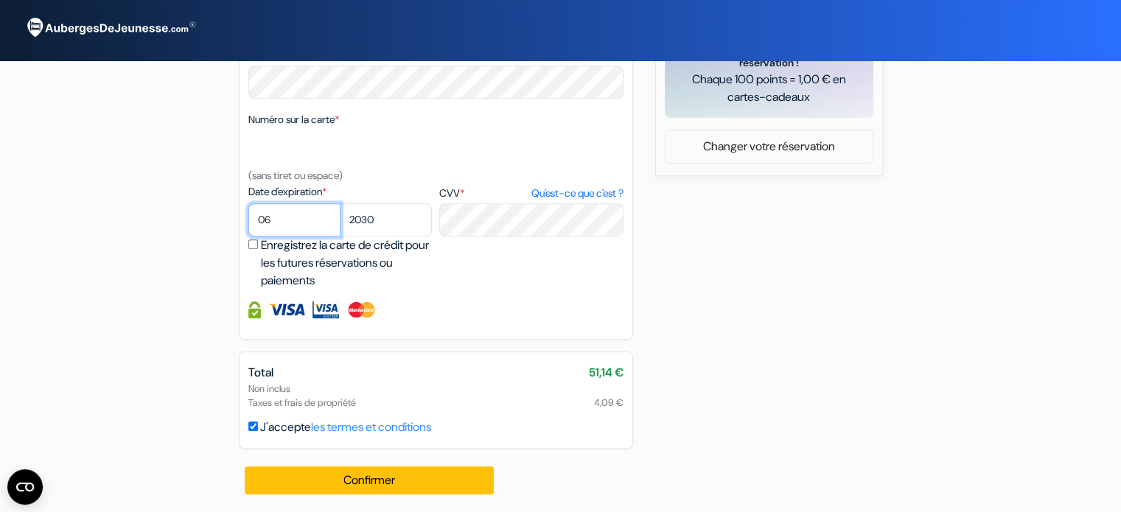
click at [313, 236] on select "01 02 03 04 05 06 07 08 09 10 11 12" at bounding box center [294, 219] width 92 height 33
click at [361, 248] on label "Enregistrez la carte de crédit pour les futures réservations ou paiements" at bounding box center [348, 263] width 175 height 53
click at [258, 248] on input "Enregistrez la carte de crédit pour les futures réservations ou paiements" at bounding box center [253, 245] width 10 height 10
checkbox input "true"
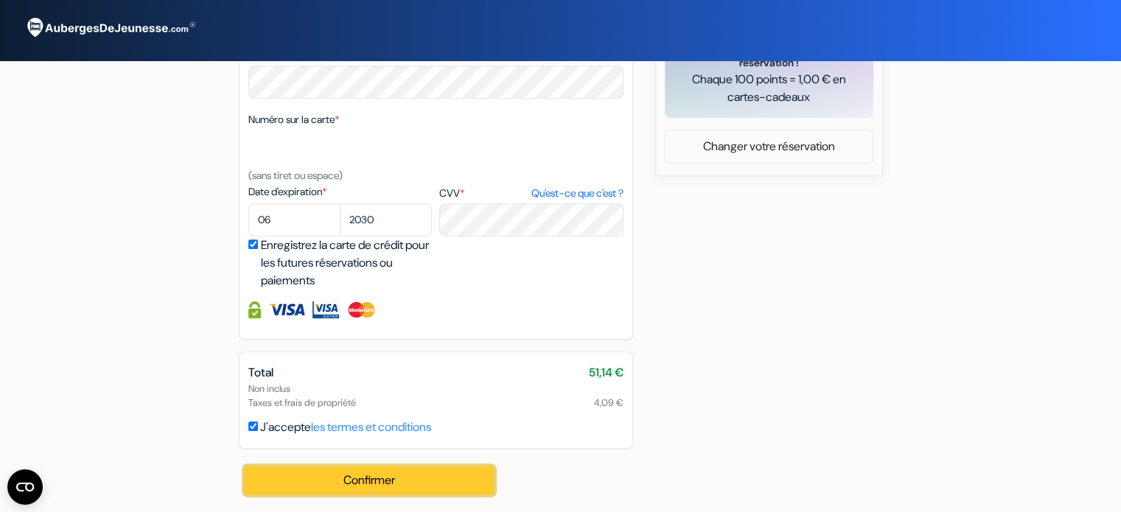
click at [321, 472] on button "Confirmer Loading..." at bounding box center [370, 481] width 250 height 28
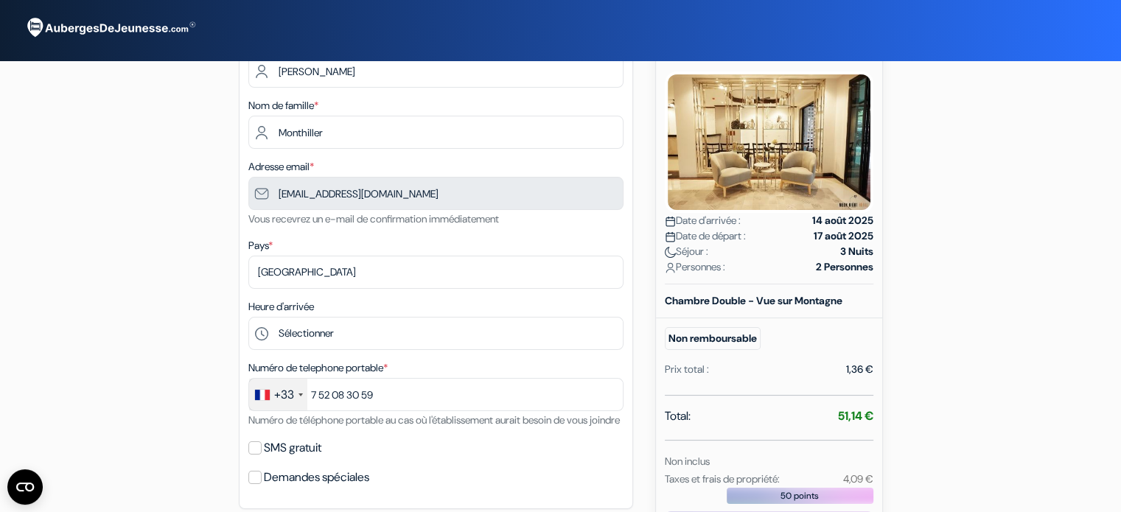
scroll to position [0, 0]
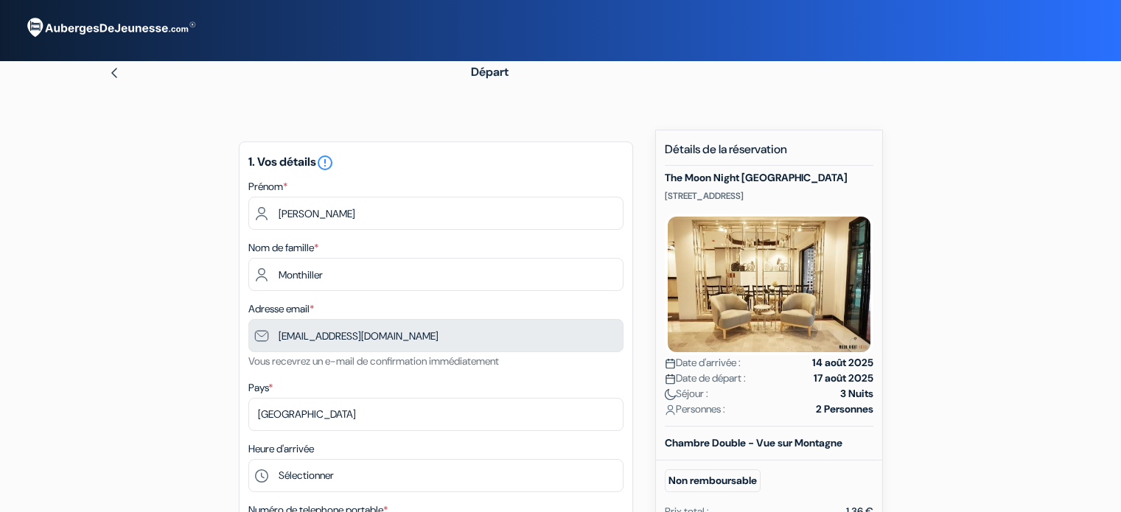
select select "06"
select select "2030"
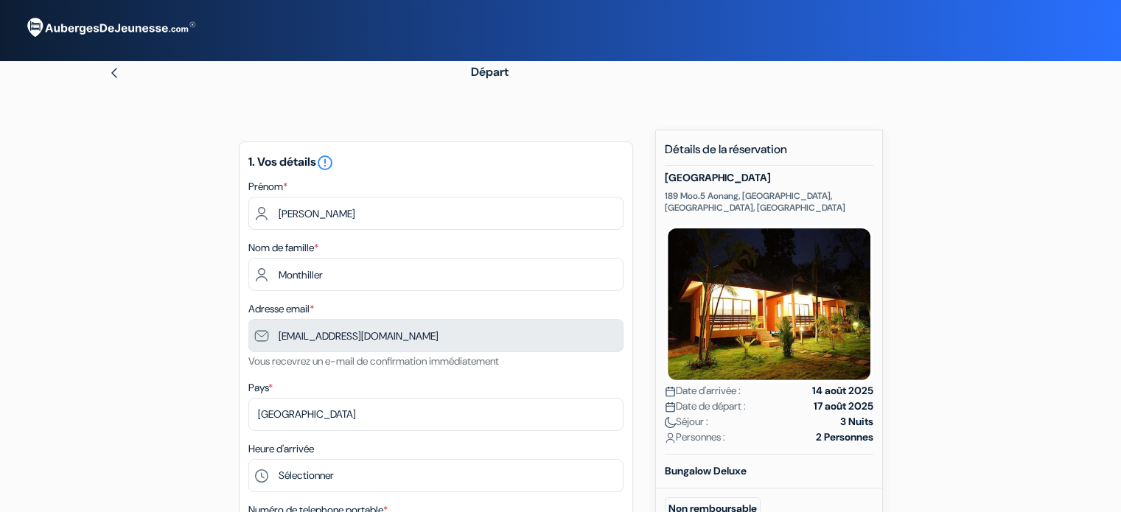
select select "06"
select select "2030"
type input "7 52 08 30 59"
click at [113, 78] on img at bounding box center [114, 73] width 12 height 12
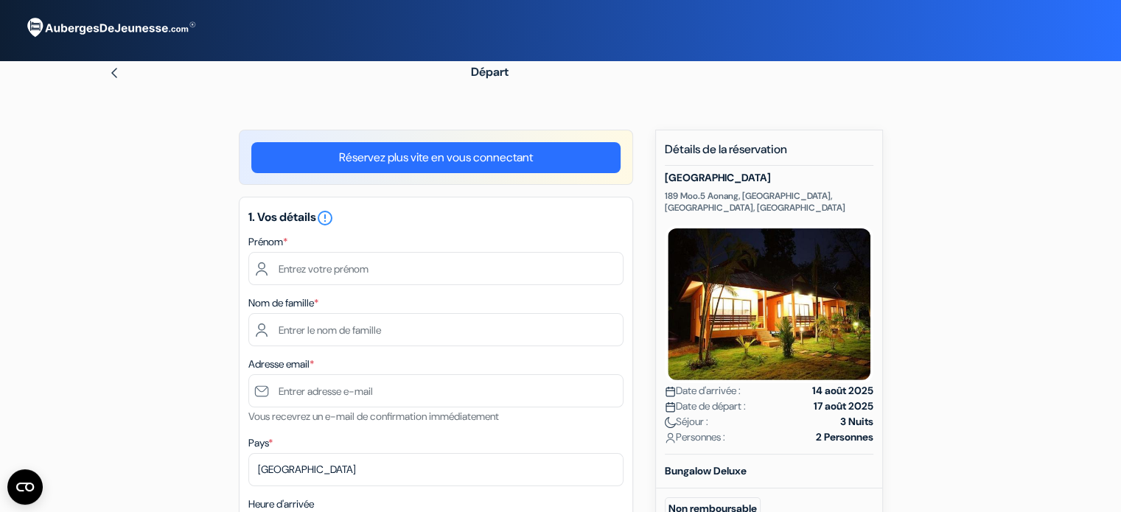
click at [401, 154] on link "Réservez plus vite en vous connectant" at bounding box center [435, 157] width 369 height 31
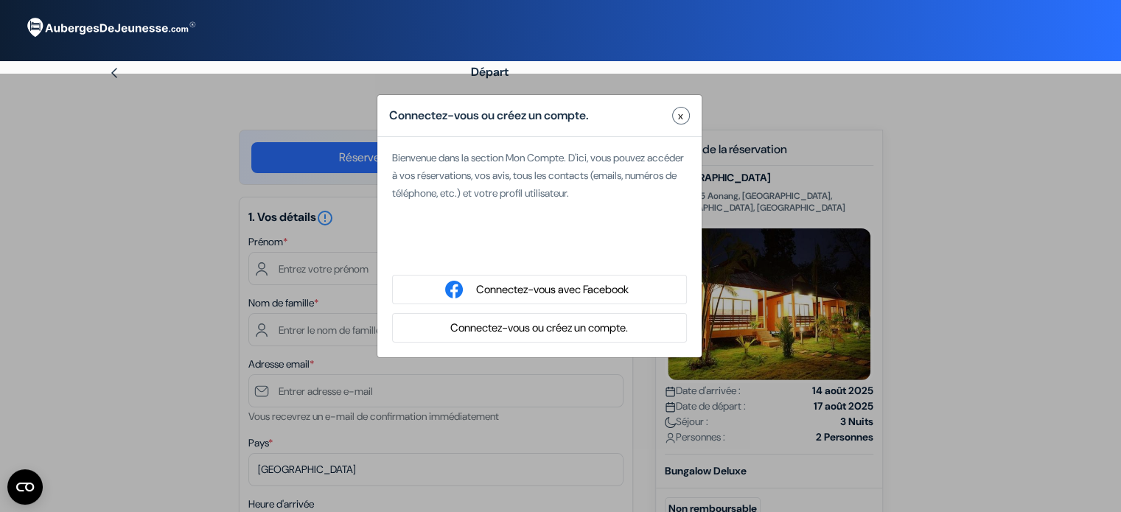
type input "[PERSON_NAME]"
type input "Monthiller"
type input "[EMAIL_ADDRESS][DOMAIN_NAME]"
select select
type input "7 52 08 30 59"
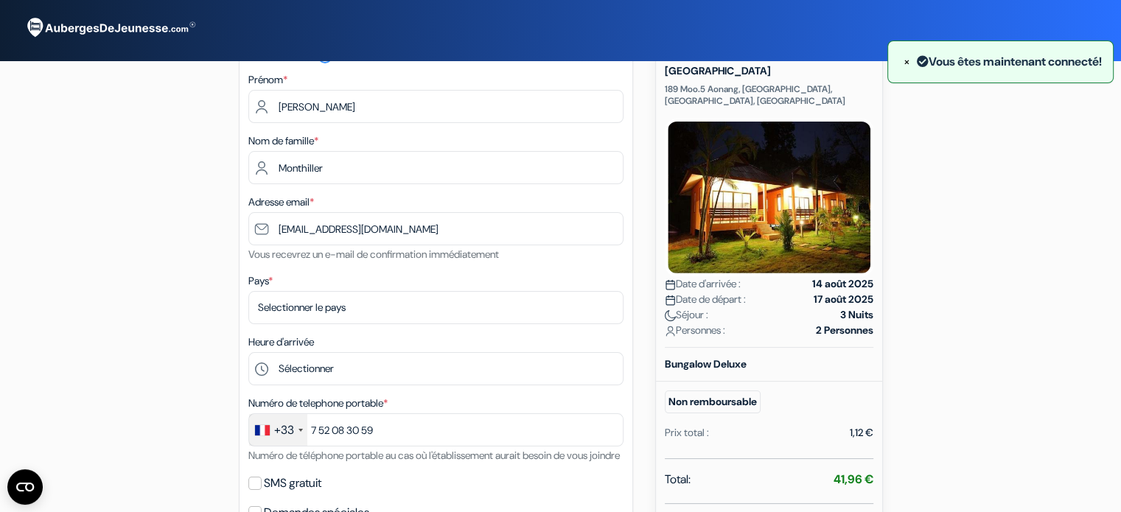
scroll to position [221, 0]
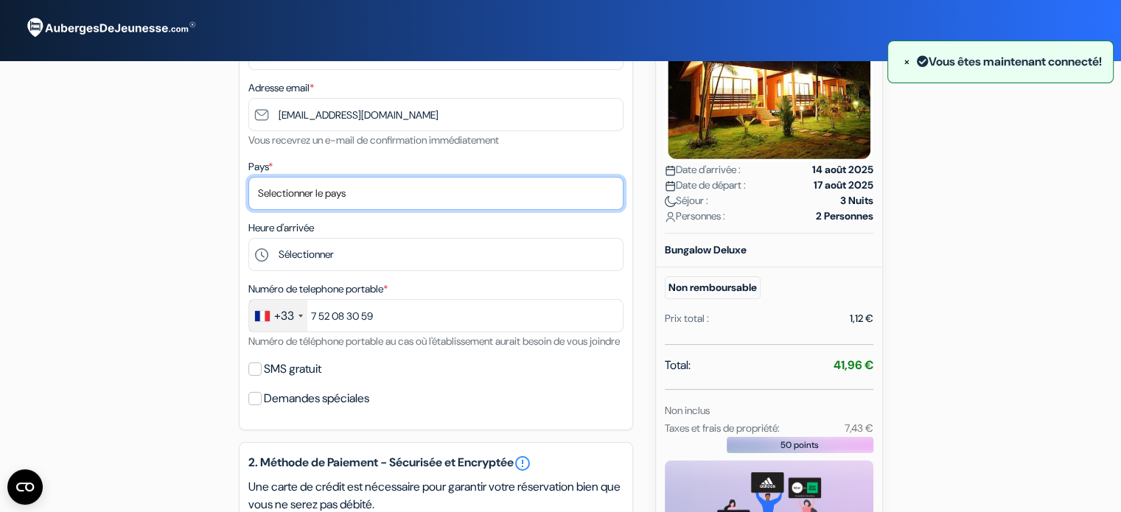
click at [290, 191] on select "Selectionner le pays Abkhazie Afghanistan Afrique du Sud Albanie Algérie Allema…" at bounding box center [435, 193] width 375 height 33
click at [248, 178] on select "Selectionner le pays Abkhazie Afghanistan Afrique du Sud Albanie Algérie Allema…" at bounding box center [435, 193] width 375 height 33
click at [306, 189] on select "Selectionner le pays Abkhazie Afghanistan Afrique du Sud Albanie Algérie Allema…" at bounding box center [435, 193] width 375 height 33
select select "fr"
click at [248, 178] on select "Selectionner le pays Abkhazie Afghanistan Afrique du Sud Albanie Algérie Allema…" at bounding box center [435, 193] width 375 height 33
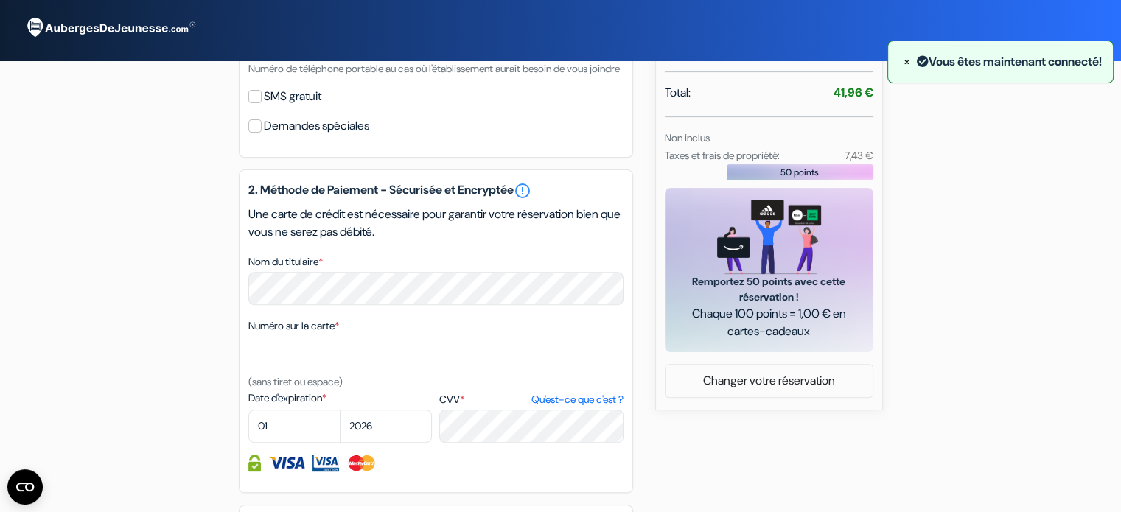
scroll to position [590, 0]
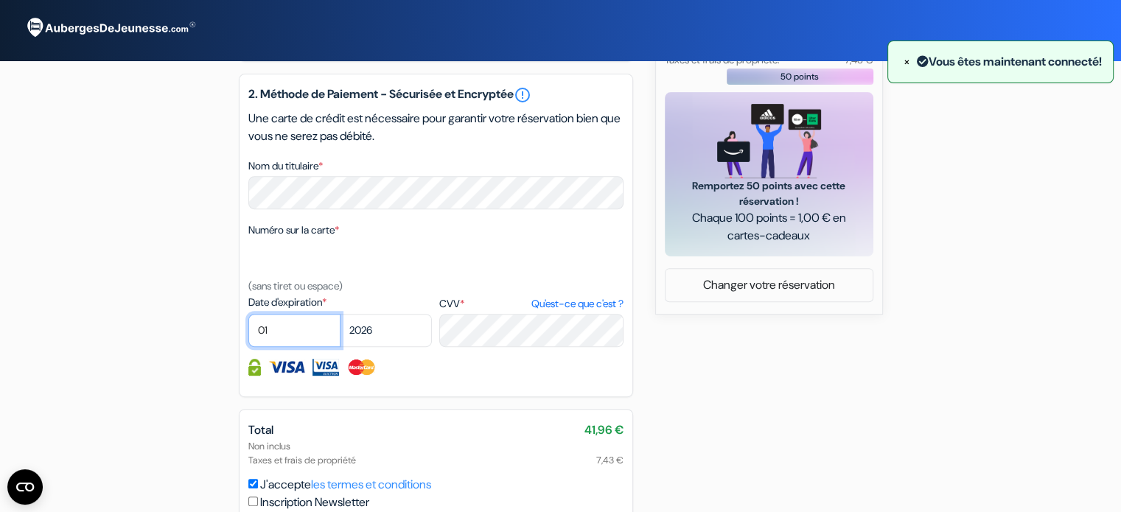
click at [316, 335] on select "01 02 03 04 05 06 07 08 09 10 11 12" at bounding box center [294, 330] width 92 height 33
select select "06"
click at [248, 334] on select "01 02 03 04 05 06 07 08 09 10 11 12" at bounding box center [294, 330] width 92 height 33
drag, startPoint x: 371, startPoint y: 347, endPoint x: 369, endPoint y: 335, distance: 12.0
click at [371, 347] on select "2025 2026 2027 2028 2029 2030 2031 2032 2033 2034 2035 2036 2037 2038 2039 2040…" at bounding box center [386, 330] width 92 height 33
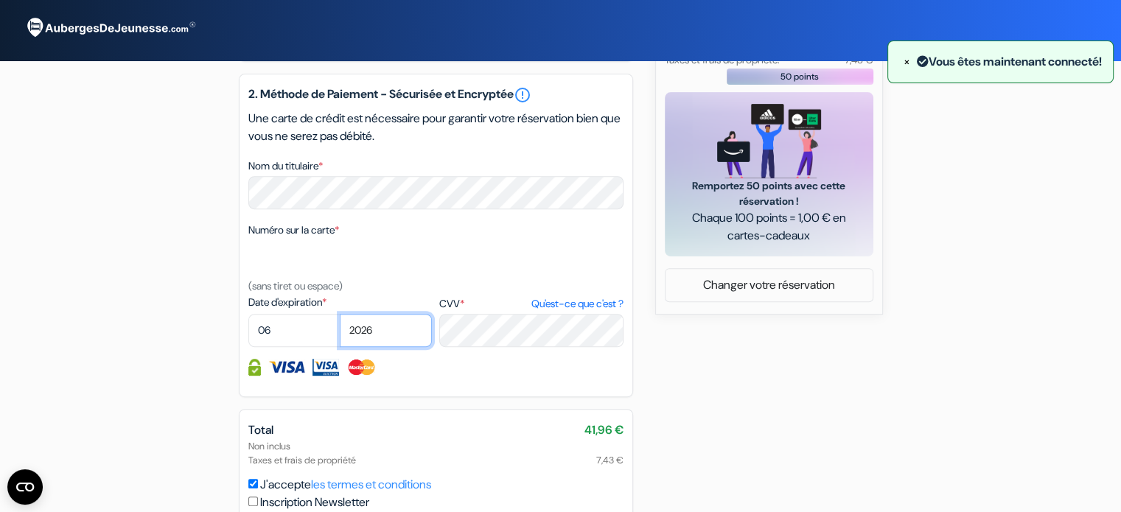
select select "2030"
click at [340, 334] on select "2025 2026 2027 2028 2029 2030 2031 2032 2033 2034 2035 2036 2037 2038 2039 2040…" at bounding box center [386, 330] width 92 height 33
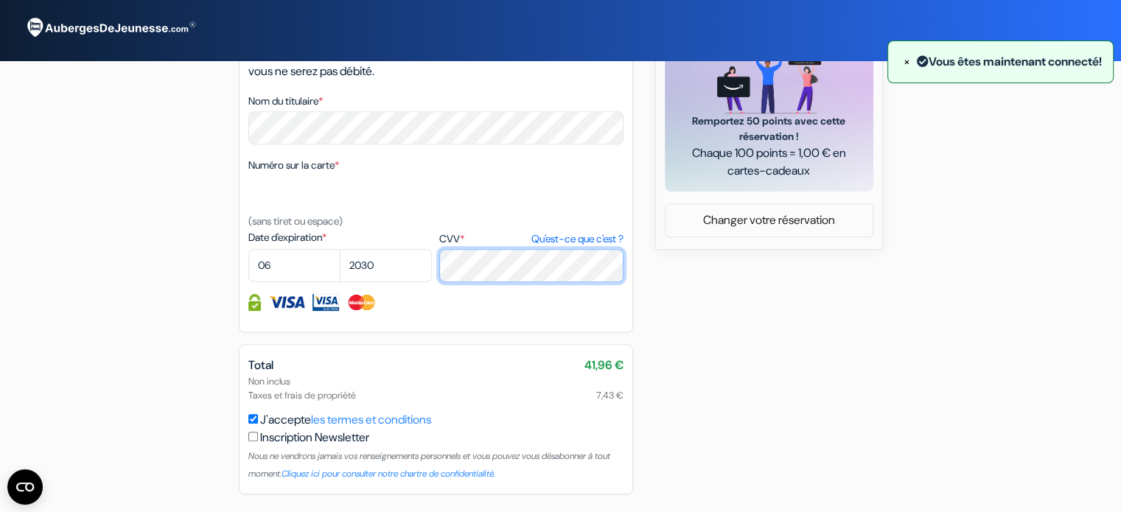
scroll to position [720, 0]
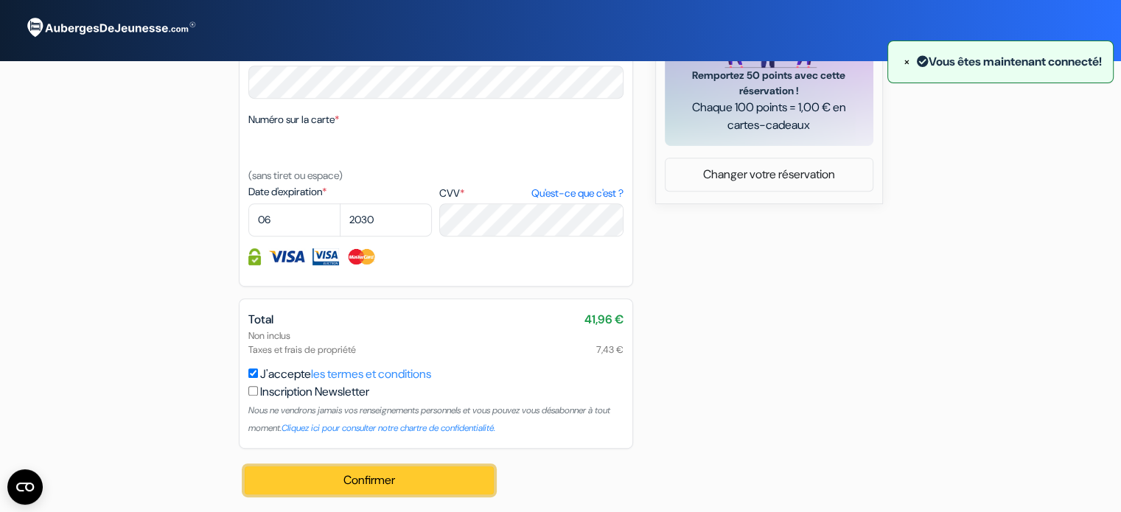
click at [384, 479] on button "Confirmer Loading..." at bounding box center [370, 481] width 250 height 28
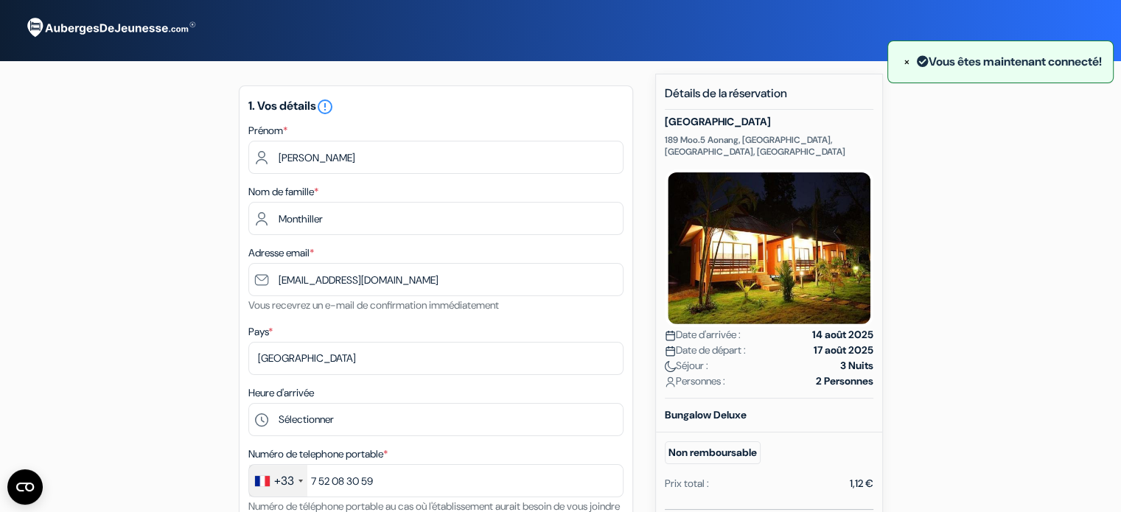
scroll to position [0, 0]
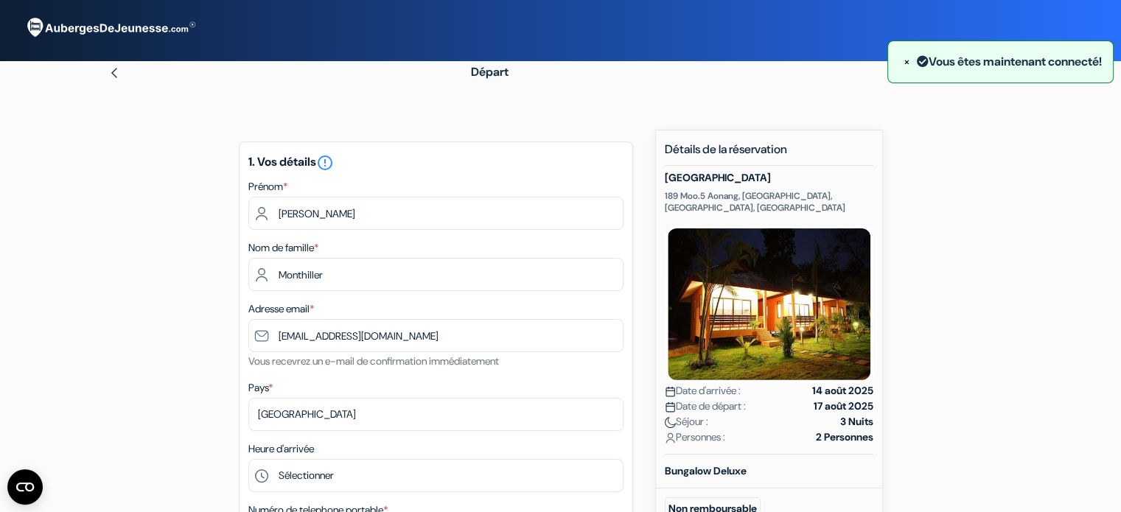
click at [121, 40] on img at bounding box center [110, 28] width 184 height 40
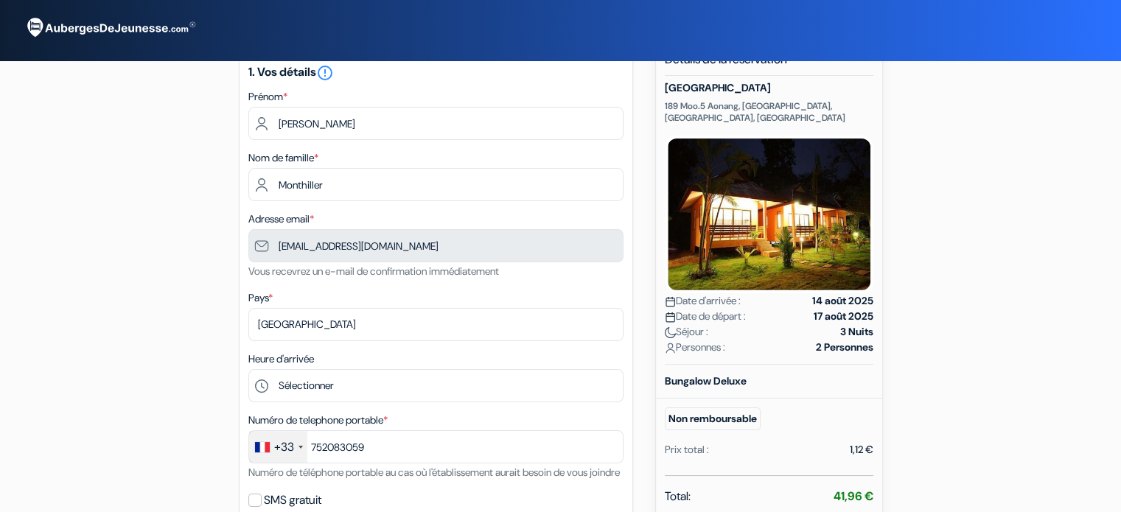
type input "7 52 08 30 59"
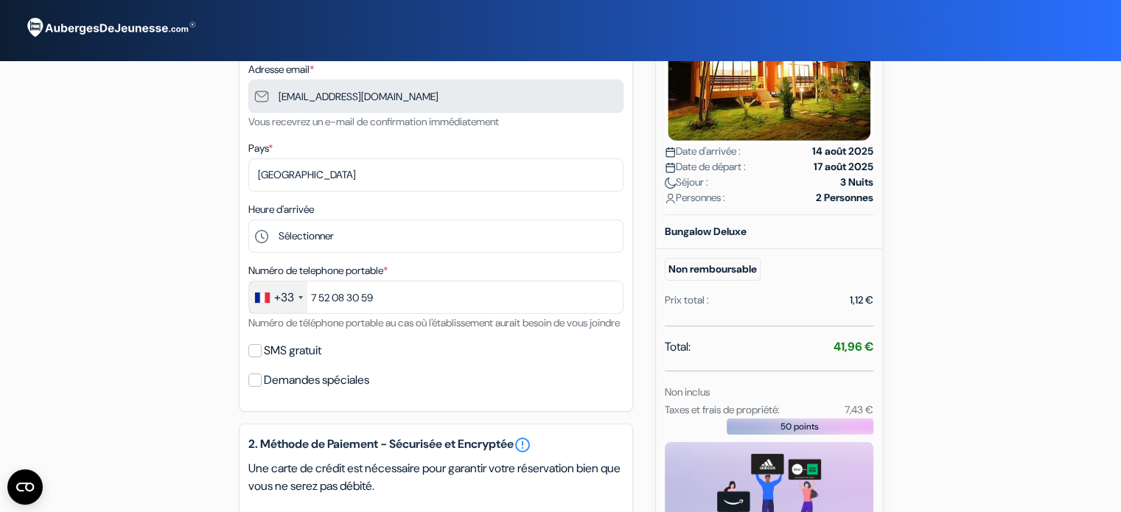
scroll to position [369, 0]
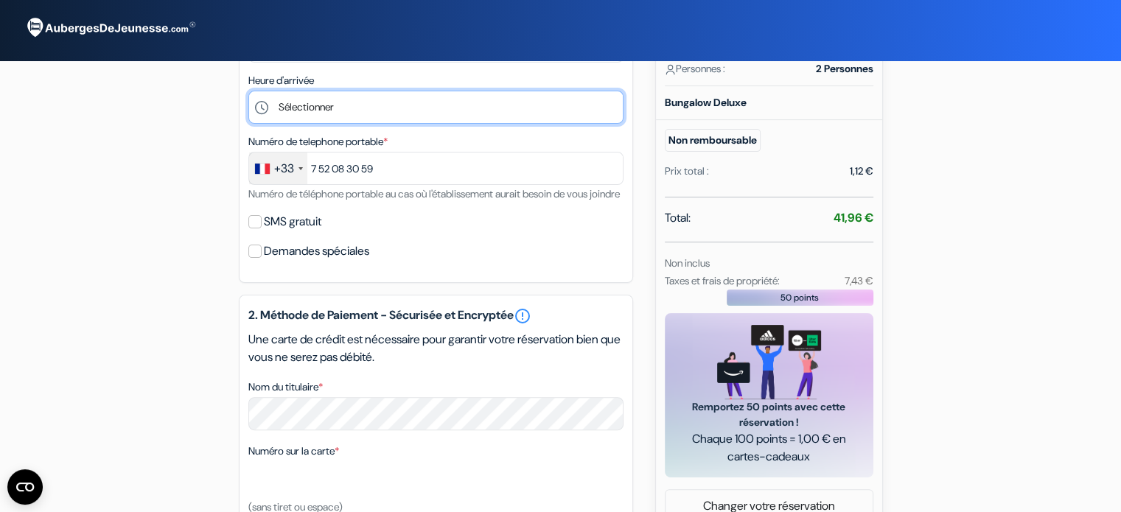
click at [313, 105] on select "Sélectionner 14:00 15:00 16:00 17:00 18:00 19:00 20:00 21:00 22:00" at bounding box center [435, 107] width 375 height 33
select select "16"
click at [248, 91] on select "Sélectionner 14:00 15:00 16:00 17:00 18:00 19:00 20:00 21:00 22:00" at bounding box center [435, 107] width 375 height 33
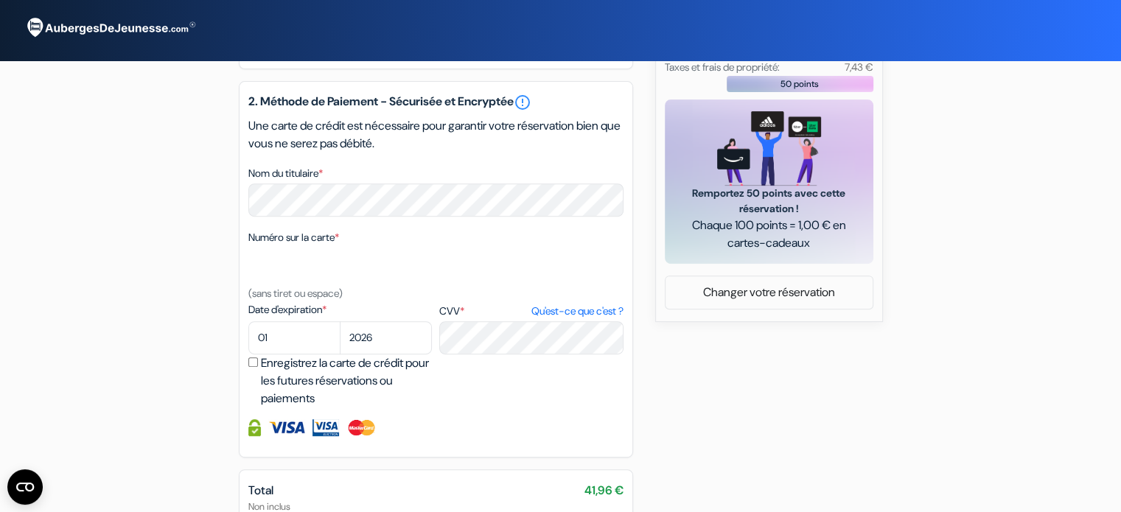
scroll to position [590, 0]
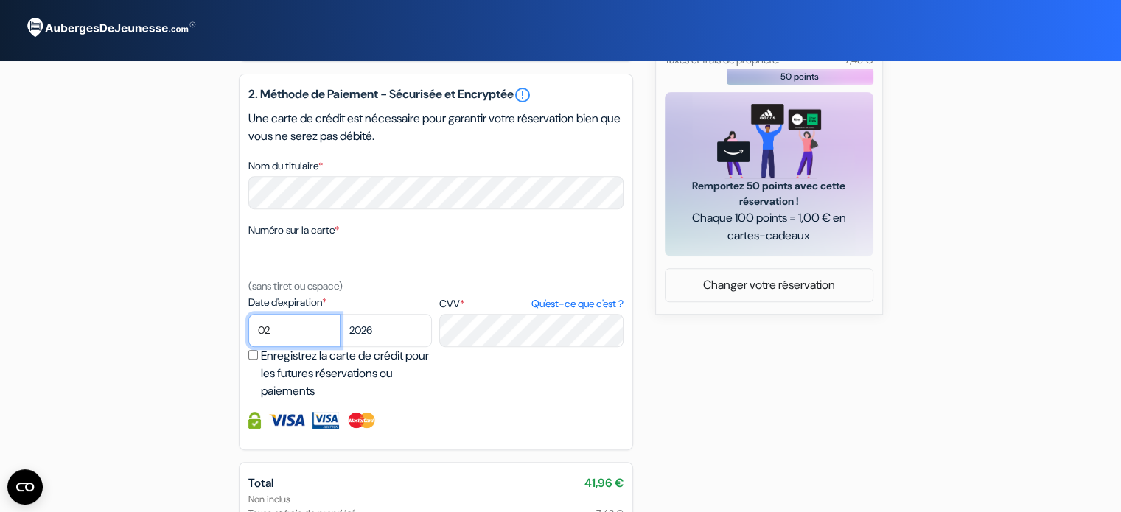
select select "06"
click at [383, 330] on div "Date d'expiration * 01 02 03 04 05 06 07 08 09 10 11 12 2025 2026 2027 2028 202…" at bounding box center [340, 321] width 184 height 52
click at [391, 347] on select "2025 2026 2027 2028 2029 2030 2031 2032 2033 2034 2035 2036 2037 2038 2039 2040…" at bounding box center [386, 330] width 92 height 33
select select "2030"
click at [340, 334] on select "2025 2026 2027 2028 2029 2030 2031 2032 2033 2034 2035 2036 2037 2038 2039 2040…" at bounding box center [386, 330] width 92 height 33
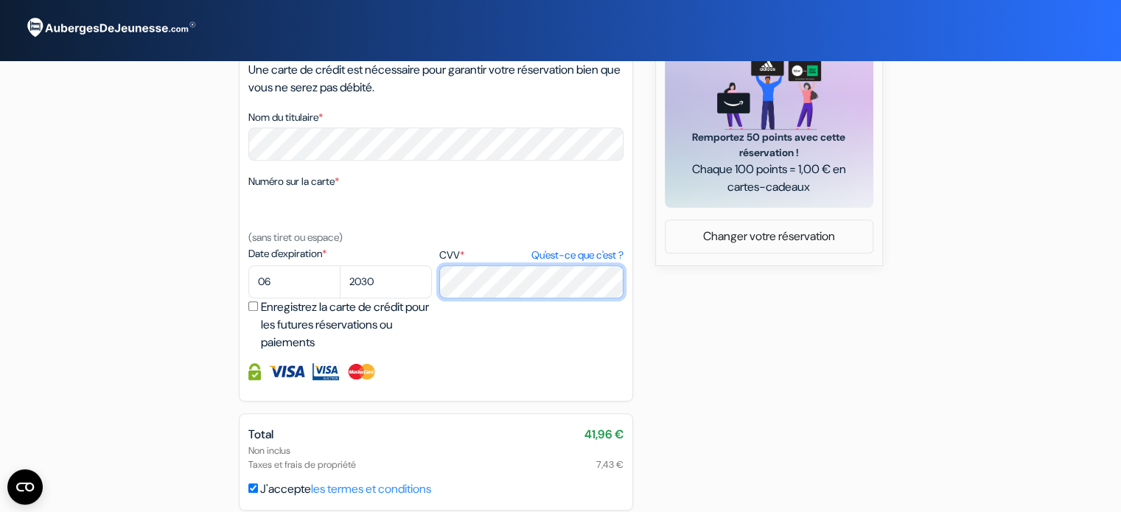
scroll to position [720, 0]
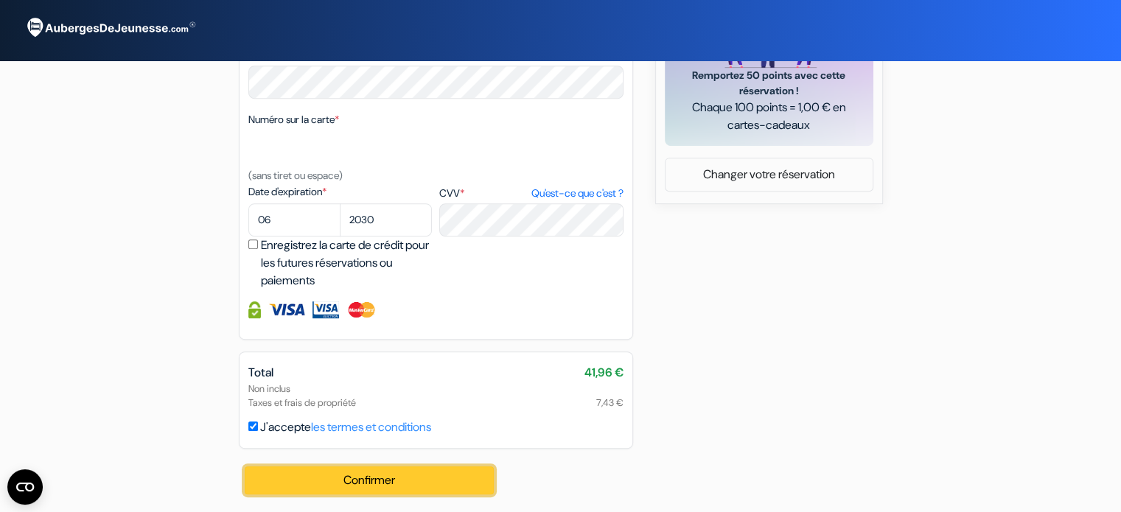
click at [349, 473] on button "Confirmer Loading..." at bounding box center [370, 481] width 250 height 28
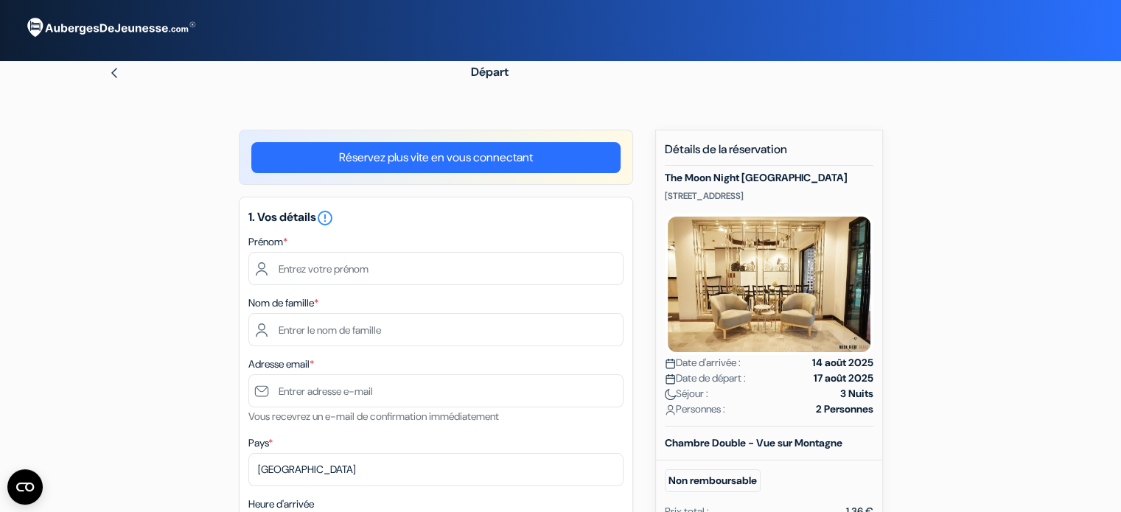
click at [112, 71] on img at bounding box center [114, 73] width 12 height 12
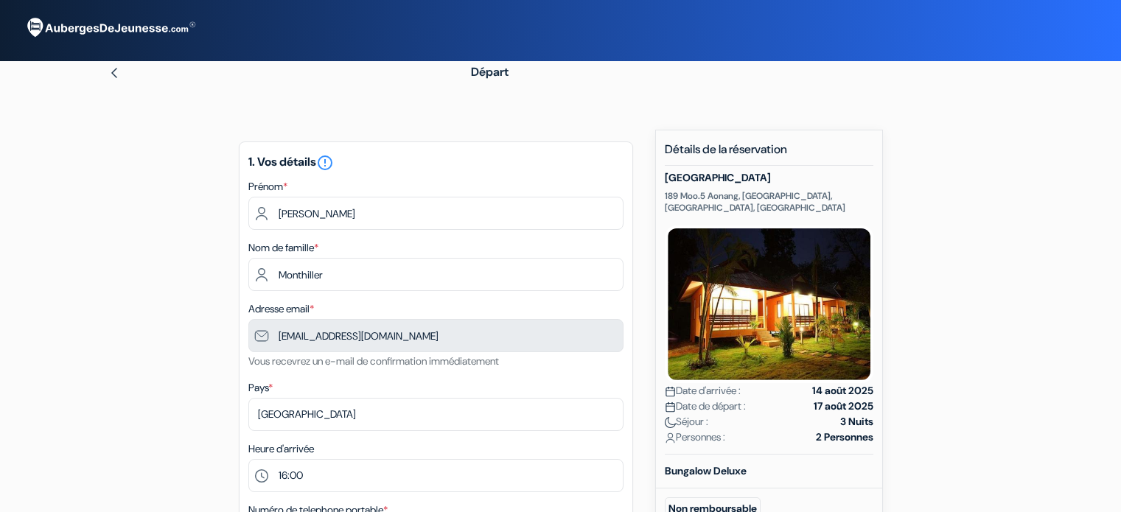
select select "16"
select select "06"
select select "2030"
type input "7 52 08 30 59"
click at [109, 69] on img at bounding box center [114, 73] width 12 height 12
